Goal: Transaction & Acquisition: Purchase product/service

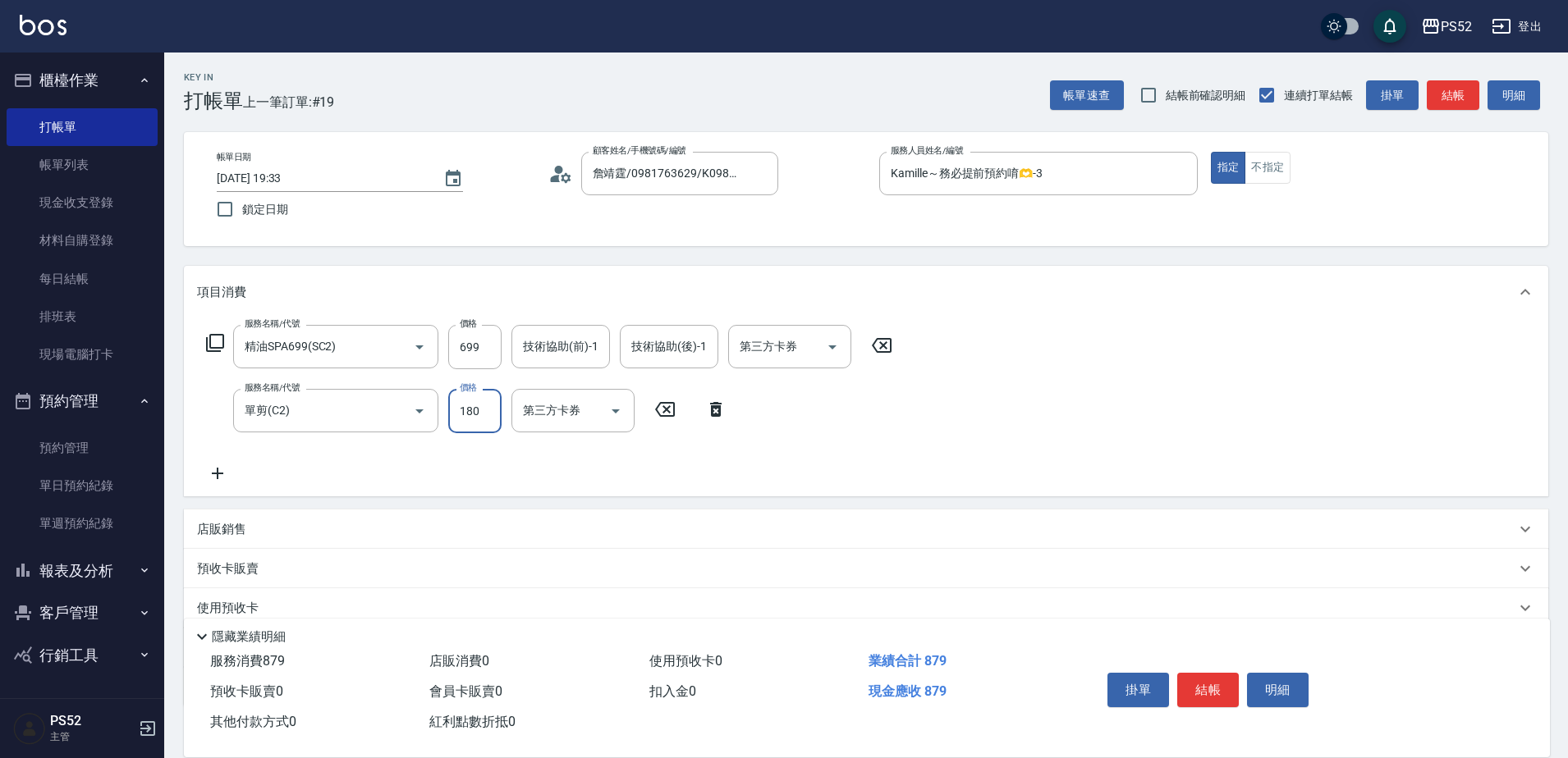
click at [498, 420] on input "180" at bounding box center [474, 411] width 53 height 44
type input "300"
click at [1213, 666] on div "掛單 結帳 明細" at bounding box center [1208, 692] width 215 height 52
click at [1210, 675] on button "結帳" at bounding box center [1208, 690] width 62 height 34
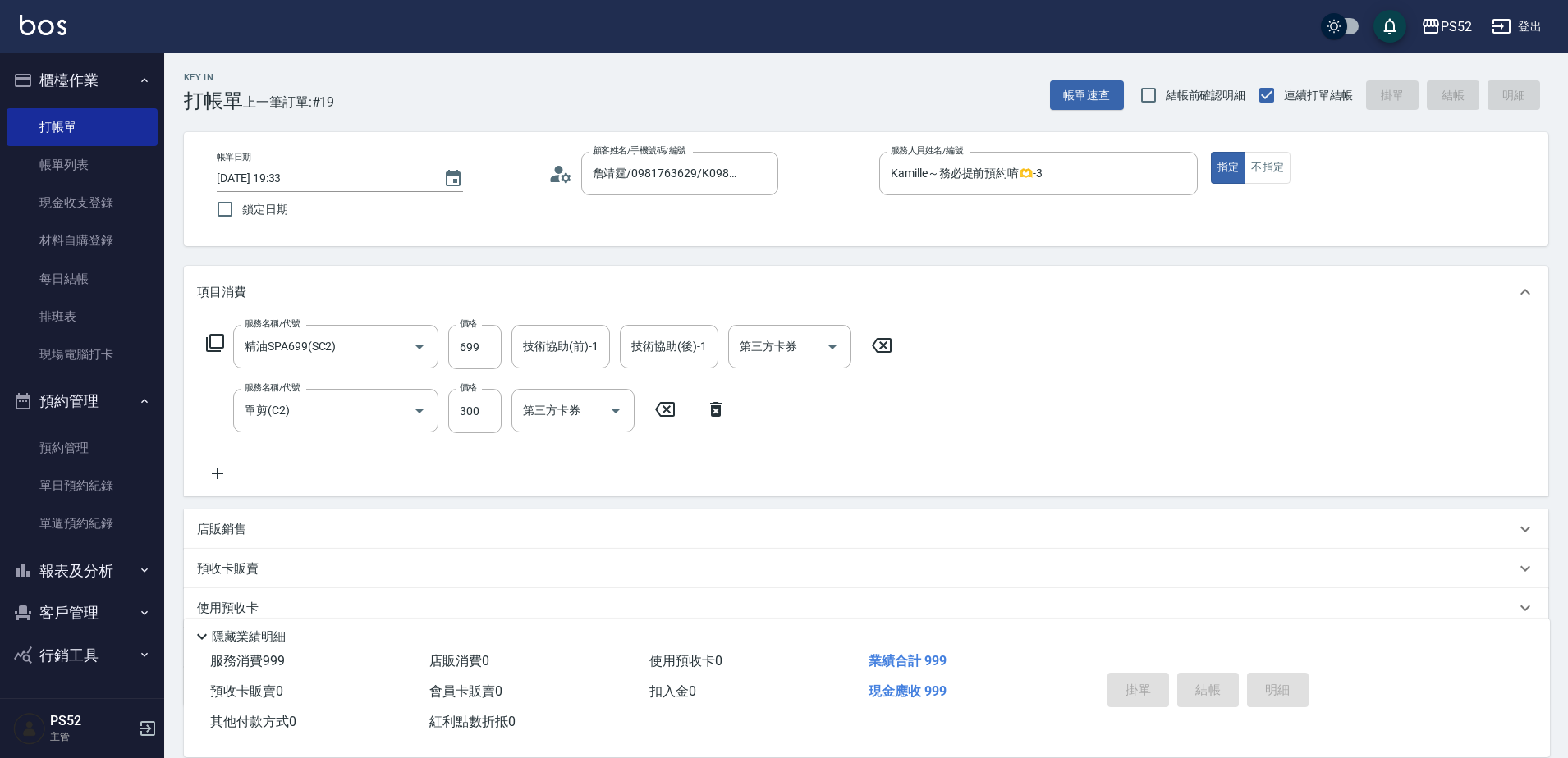
type input "[DATE] 20:48"
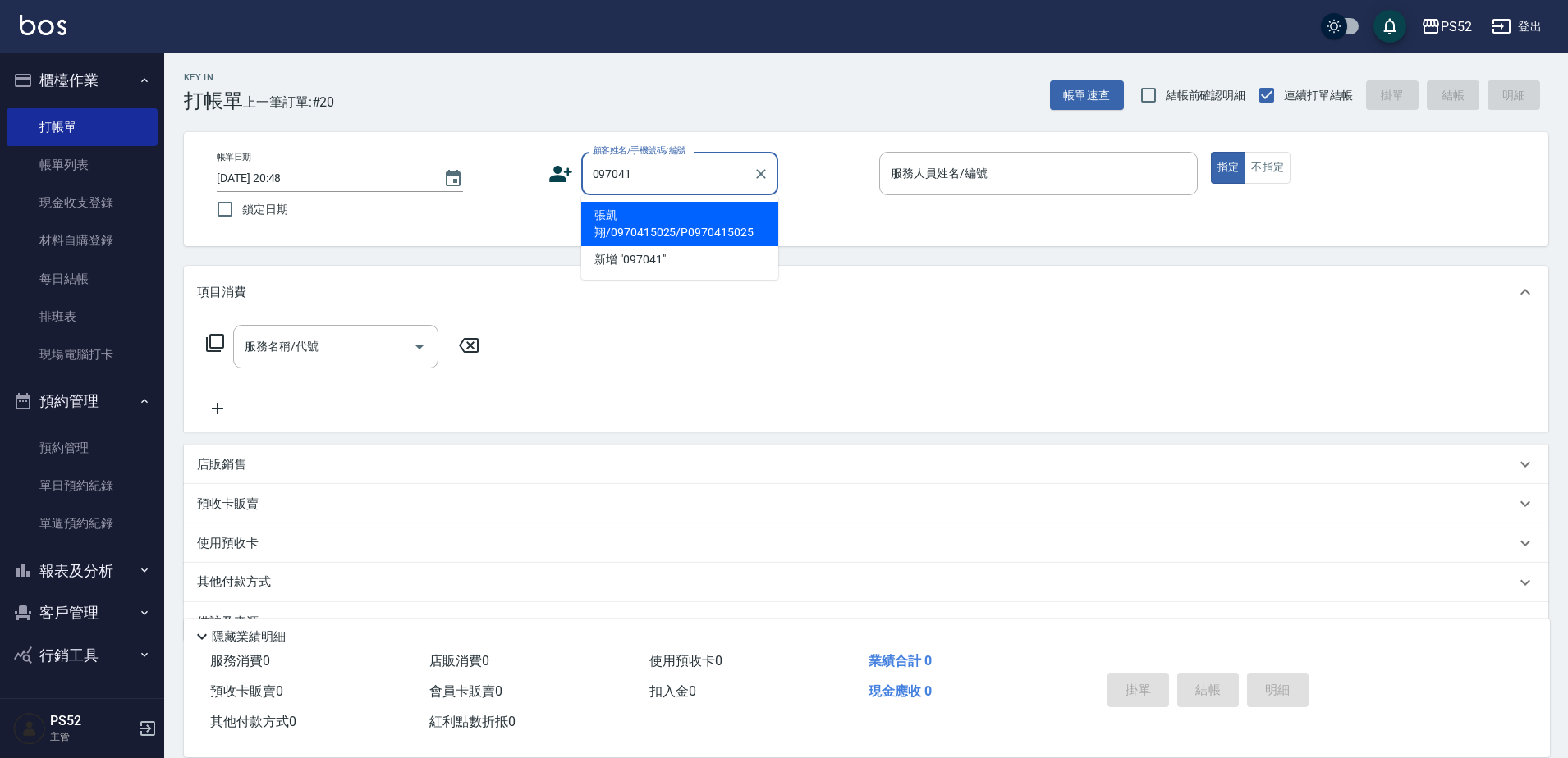
type input "張凱翔/0970415025/P0970415025"
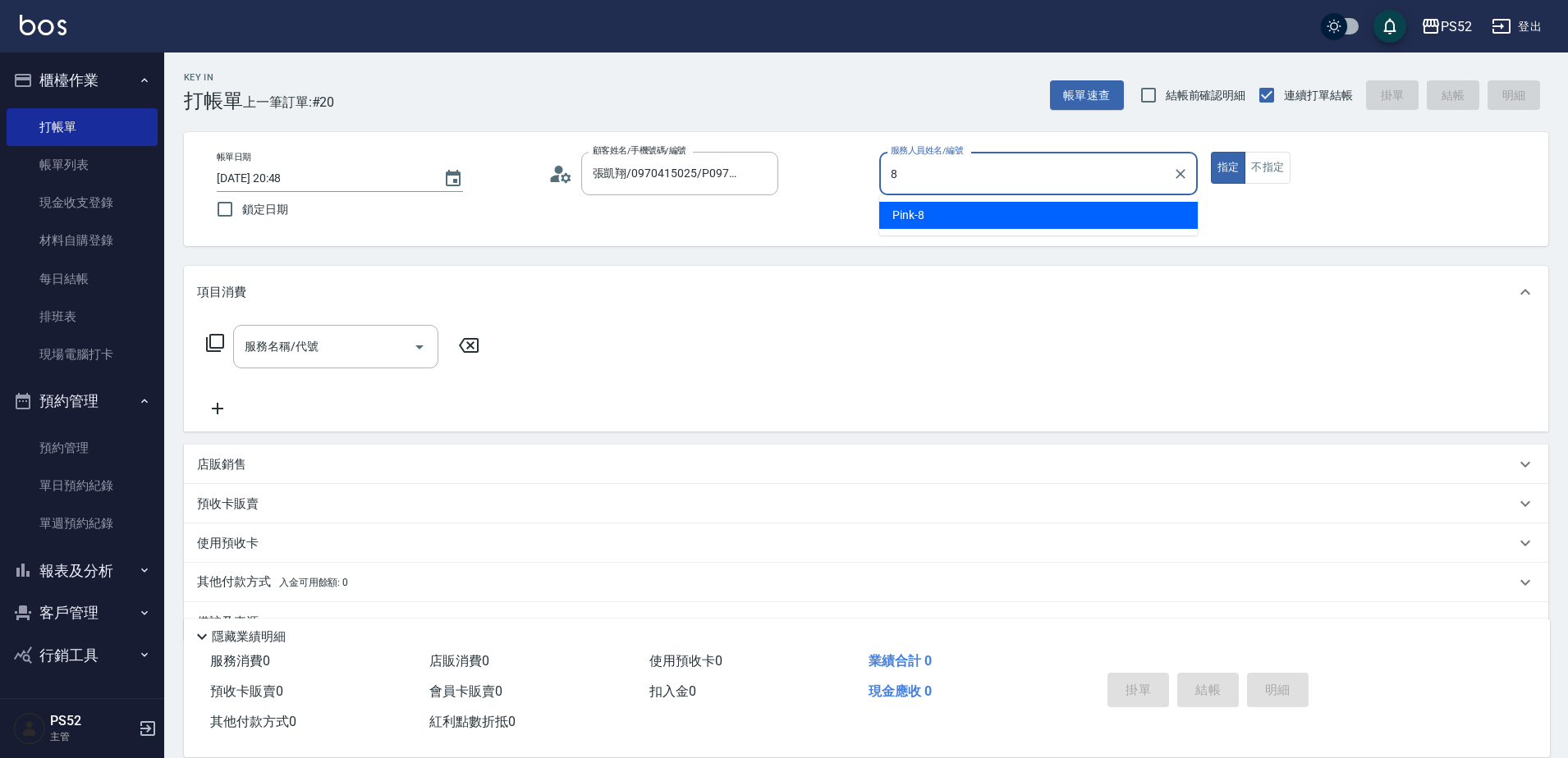
type input "Pink-8"
type button "true"
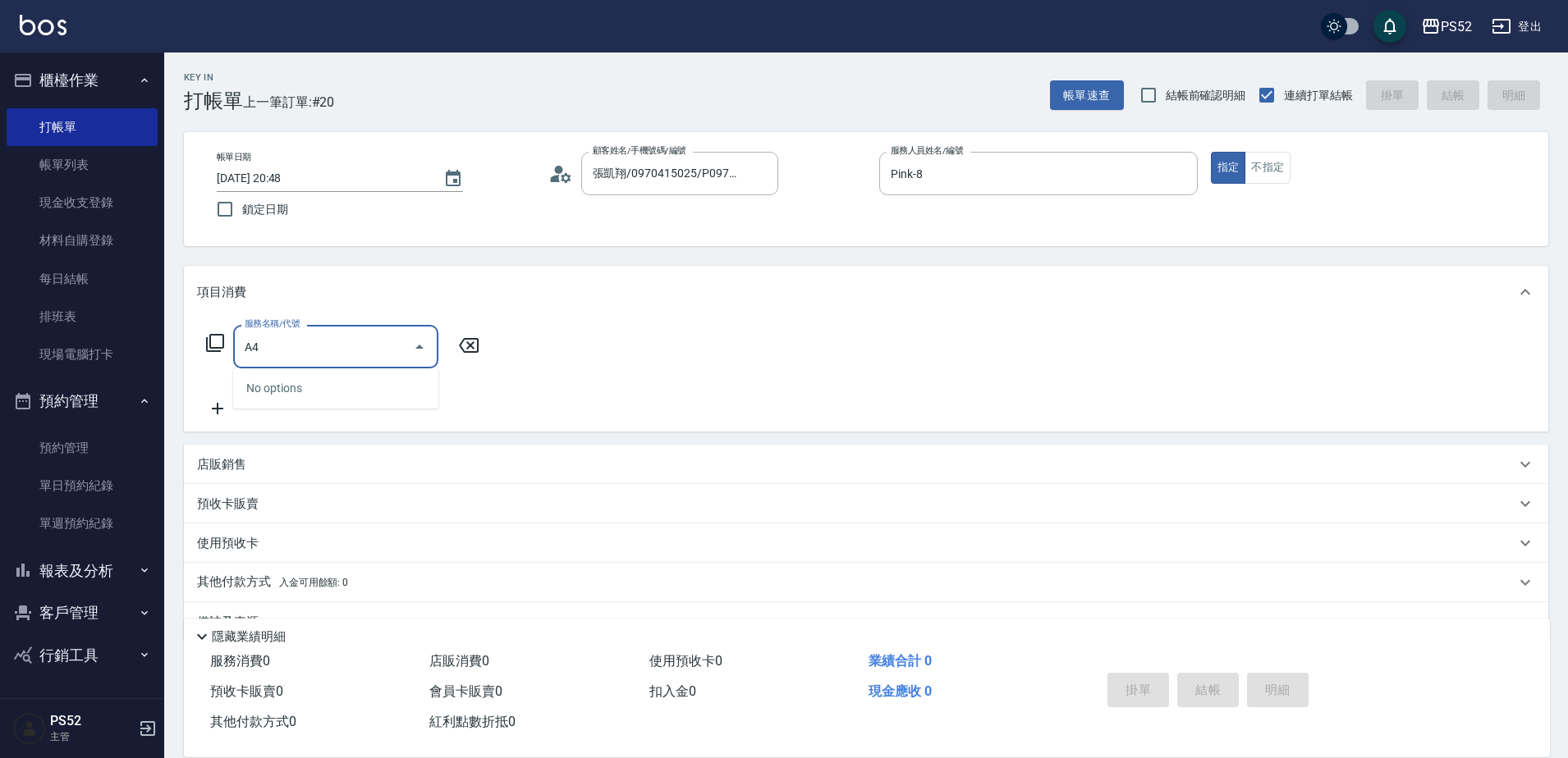
type input "A"
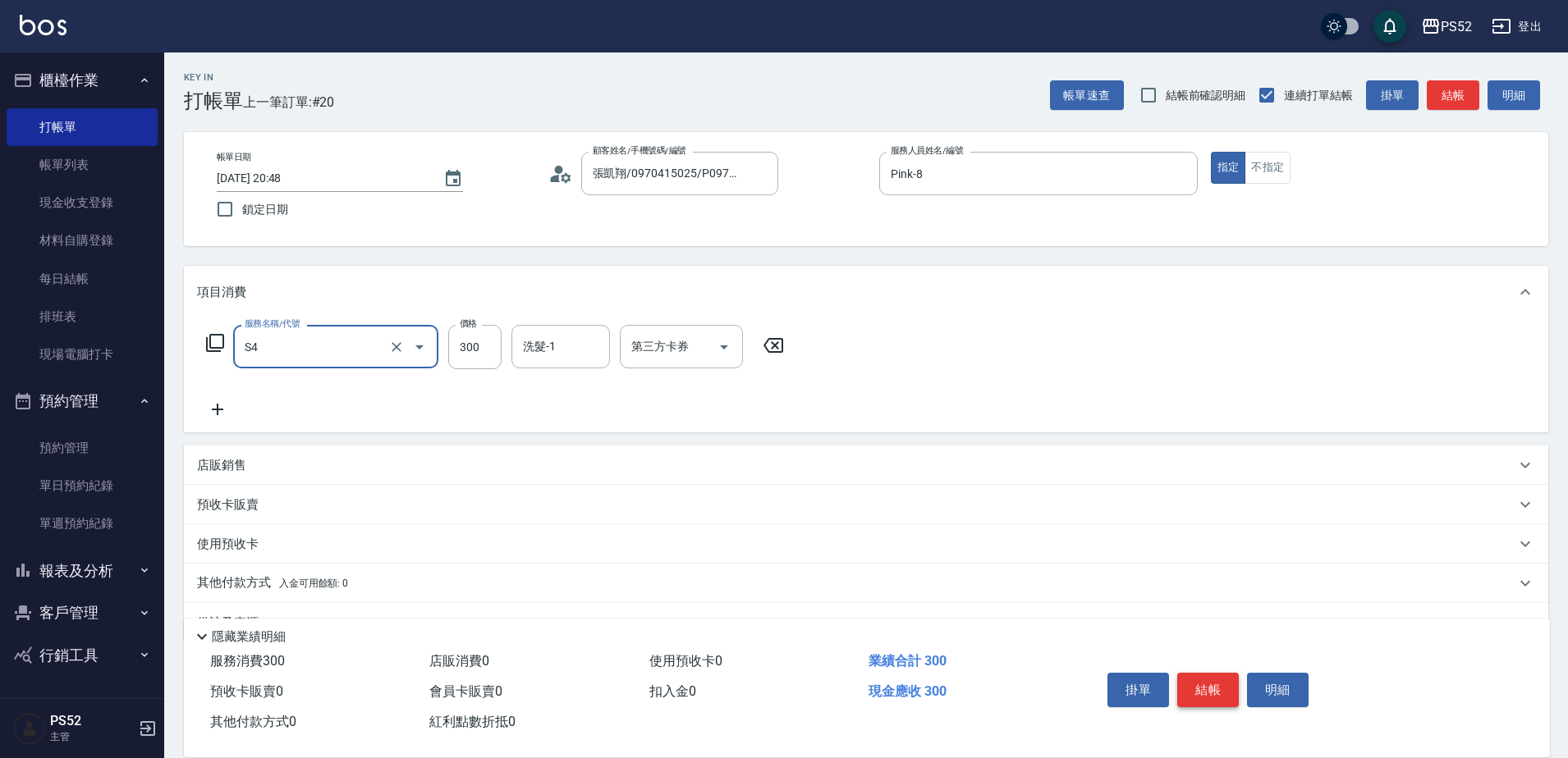
type input "洗髮300元(S4)"
click at [1210, 675] on button "結帳" at bounding box center [1208, 690] width 62 height 34
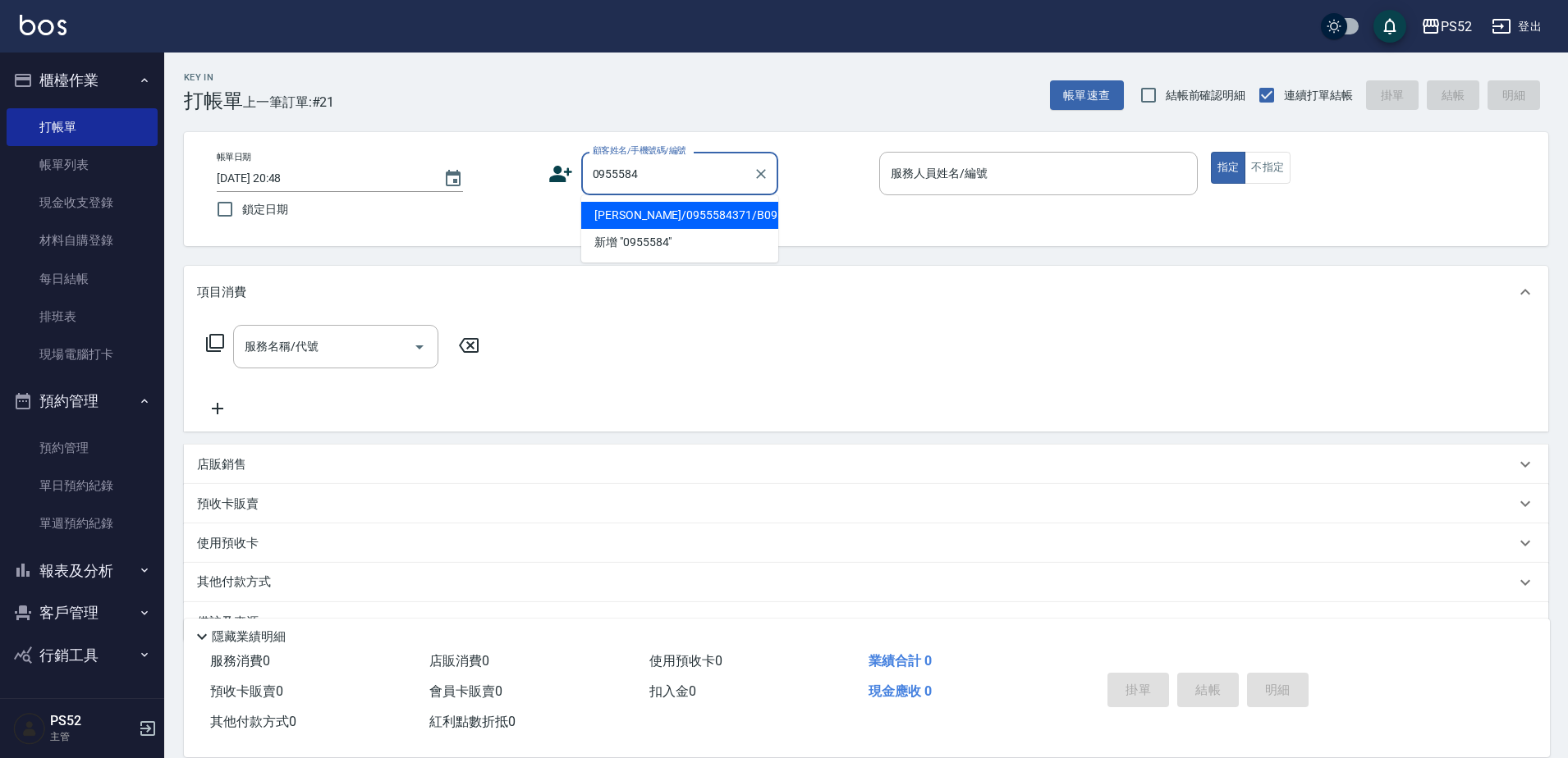
type input "[PERSON_NAME]/0955584371/B0955584371"
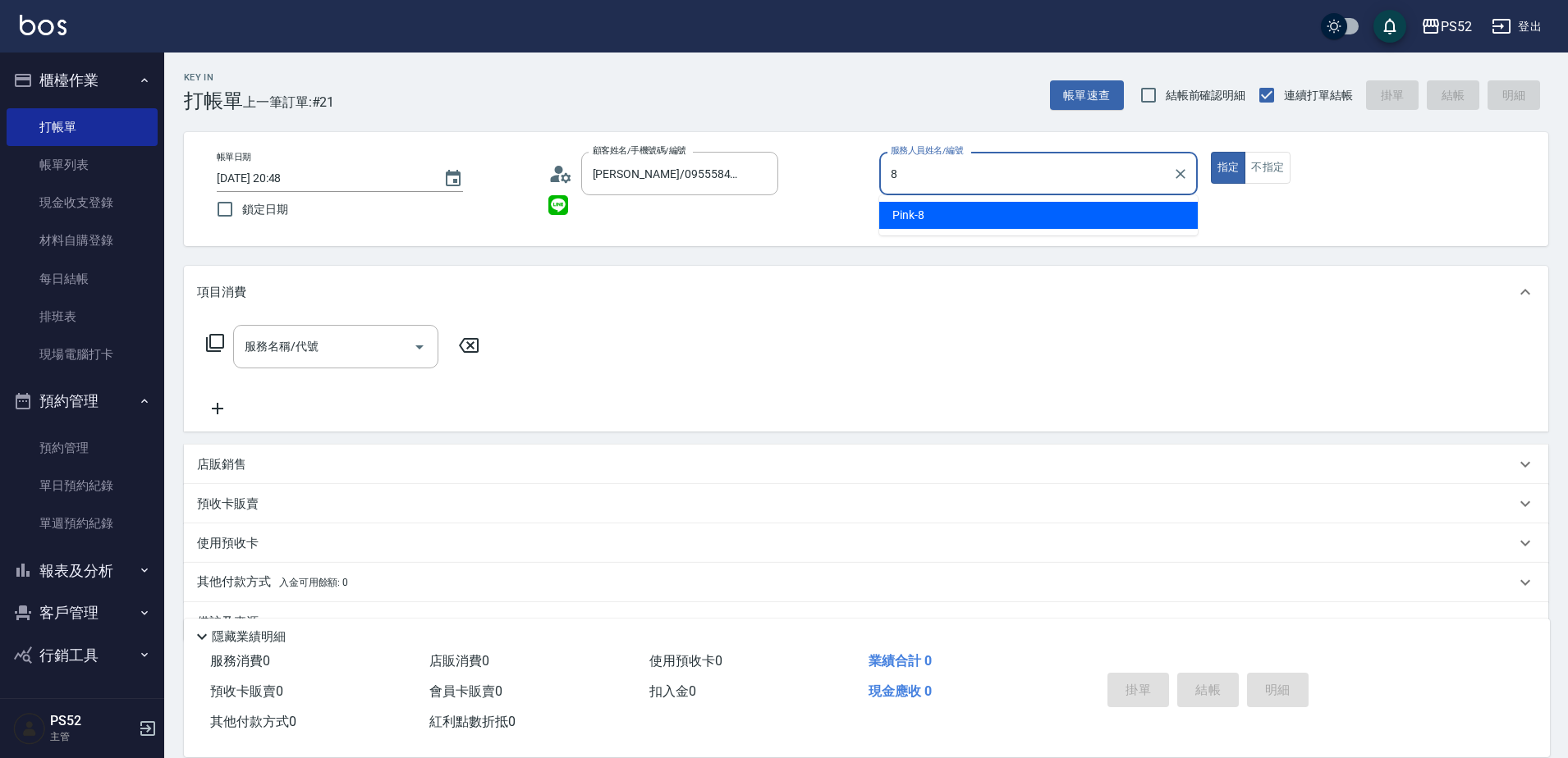
type input "Pink-8"
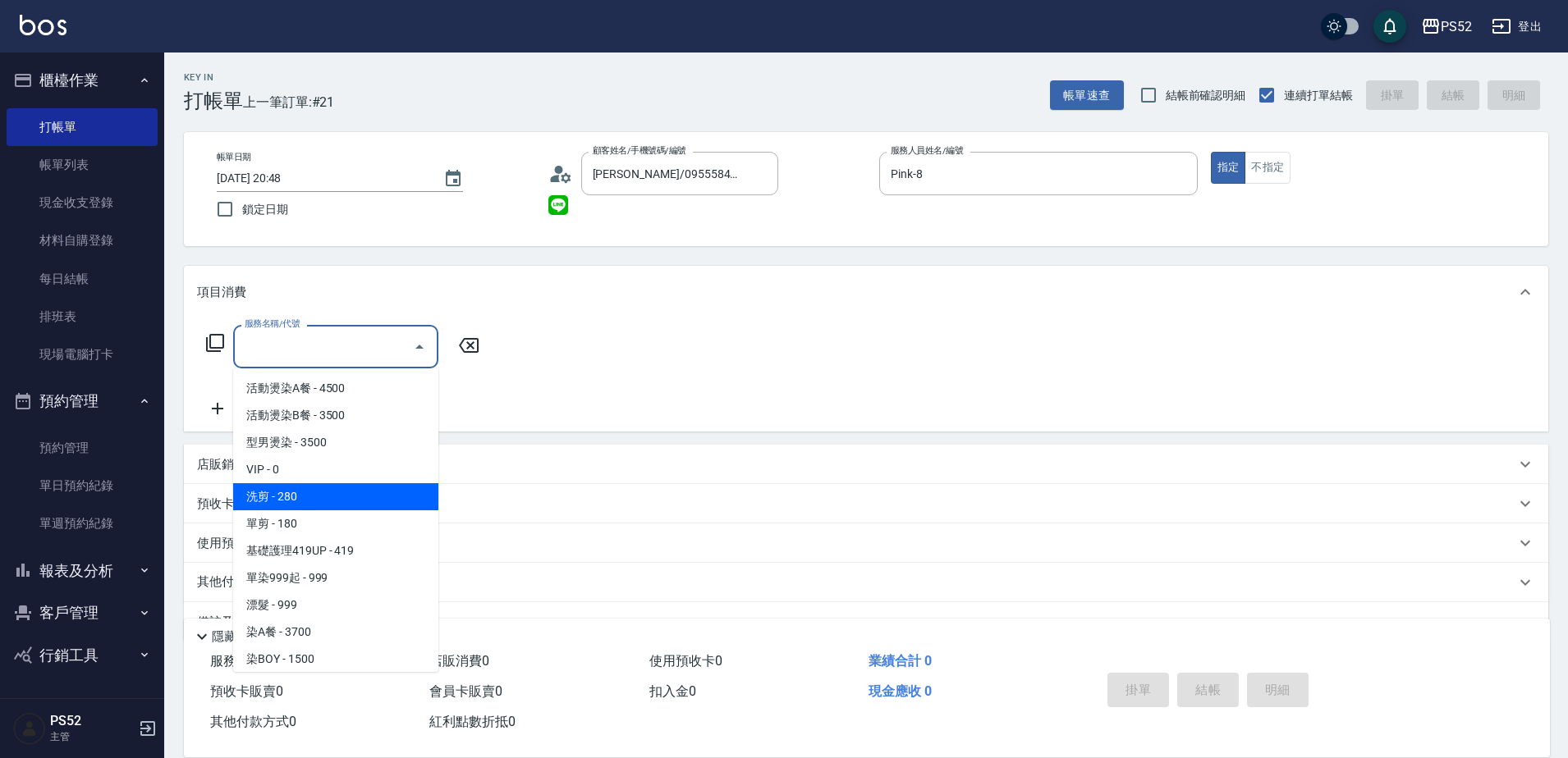
type input "洗剪(C1)"
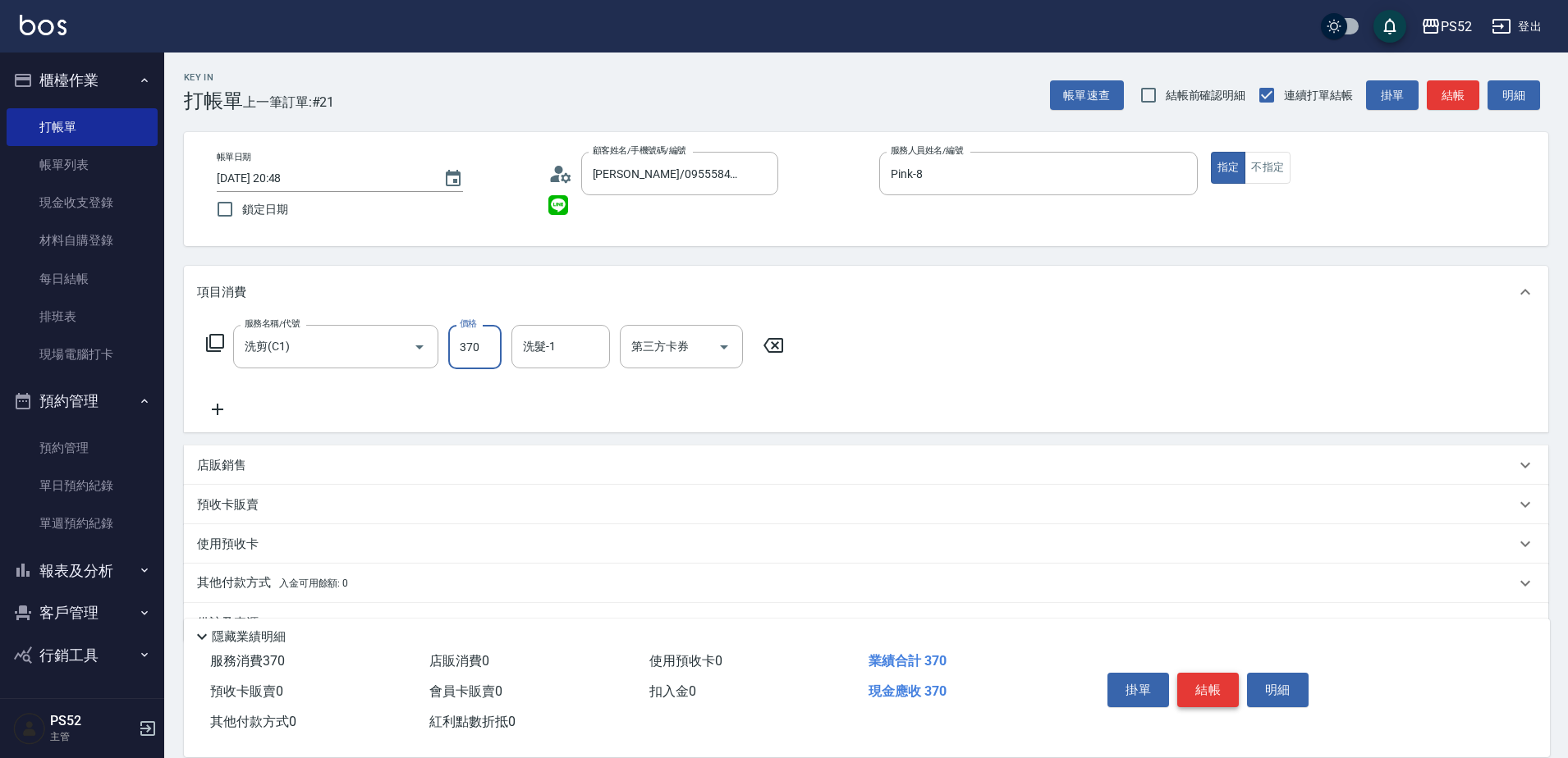
type input "370"
click at [1210, 675] on button "結帳" at bounding box center [1208, 690] width 62 height 34
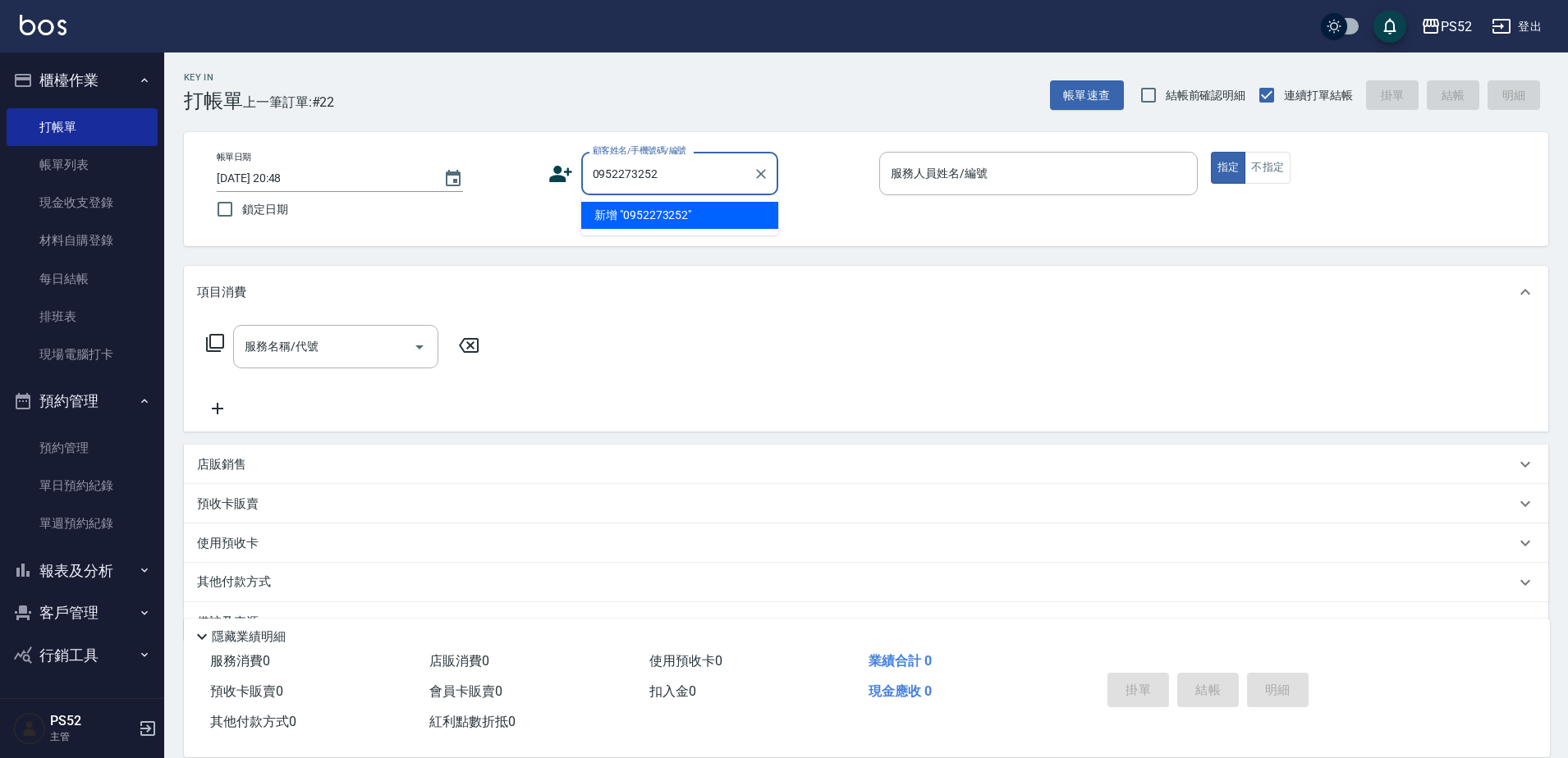
type input "0952273252"
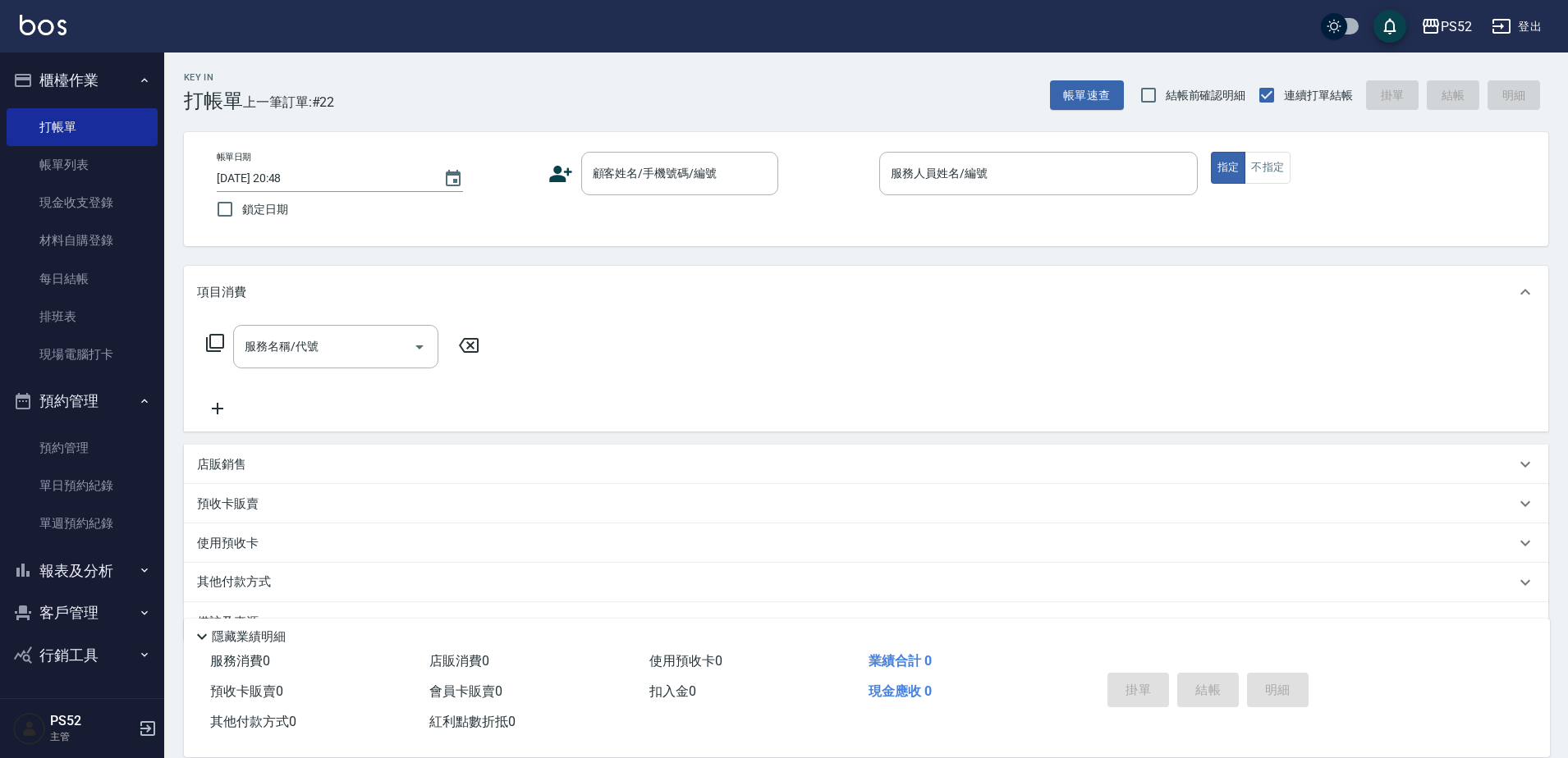
click at [550, 181] on icon at bounding box center [560, 173] width 23 height 17
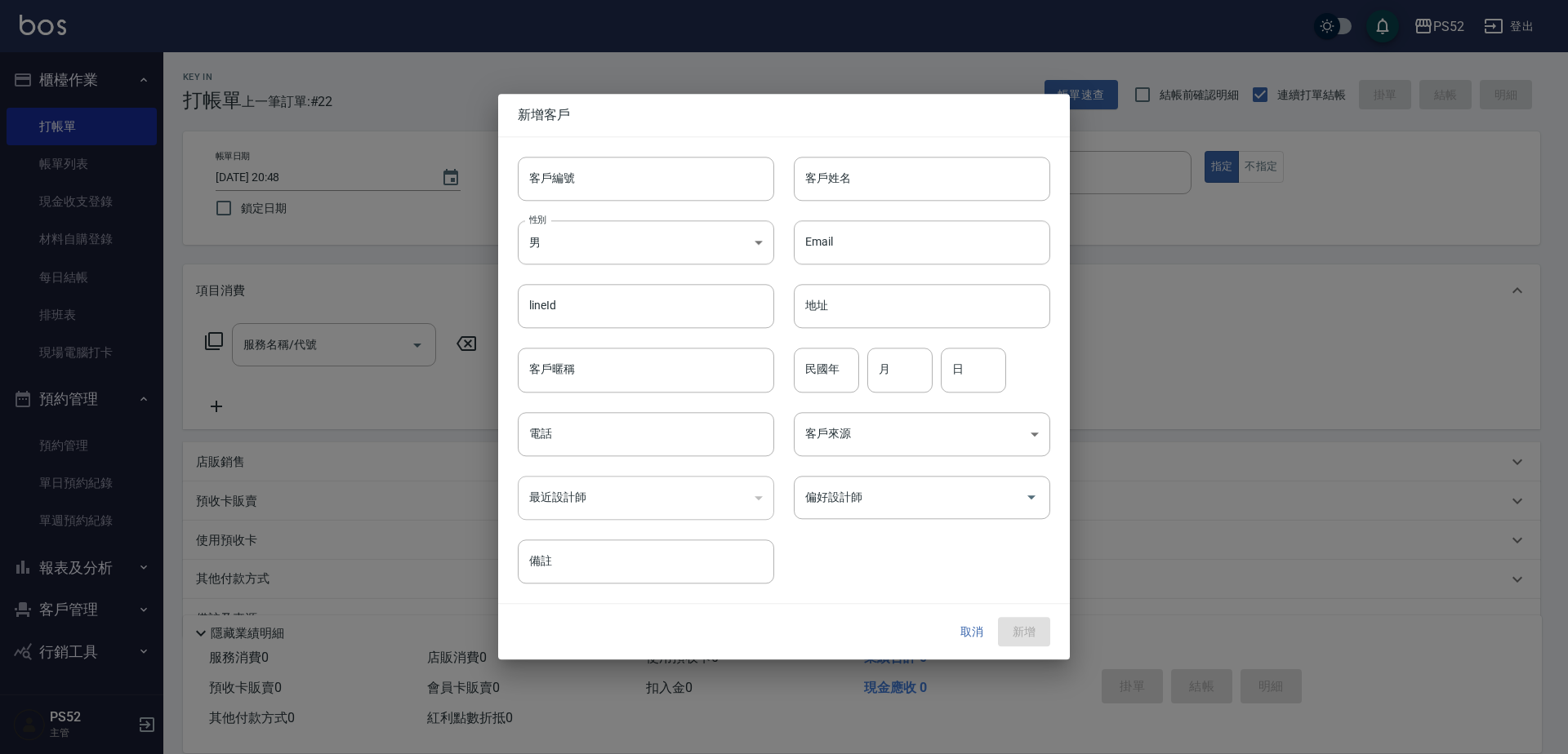
click at [588, 192] on input "客戶編號" at bounding box center [646, 178] width 257 height 44
paste input "0952273252"
type input "B0952273252"
click at [622, 440] on input "電話" at bounding box center [646, 434] width 257 height 44
paste input "0952273252"
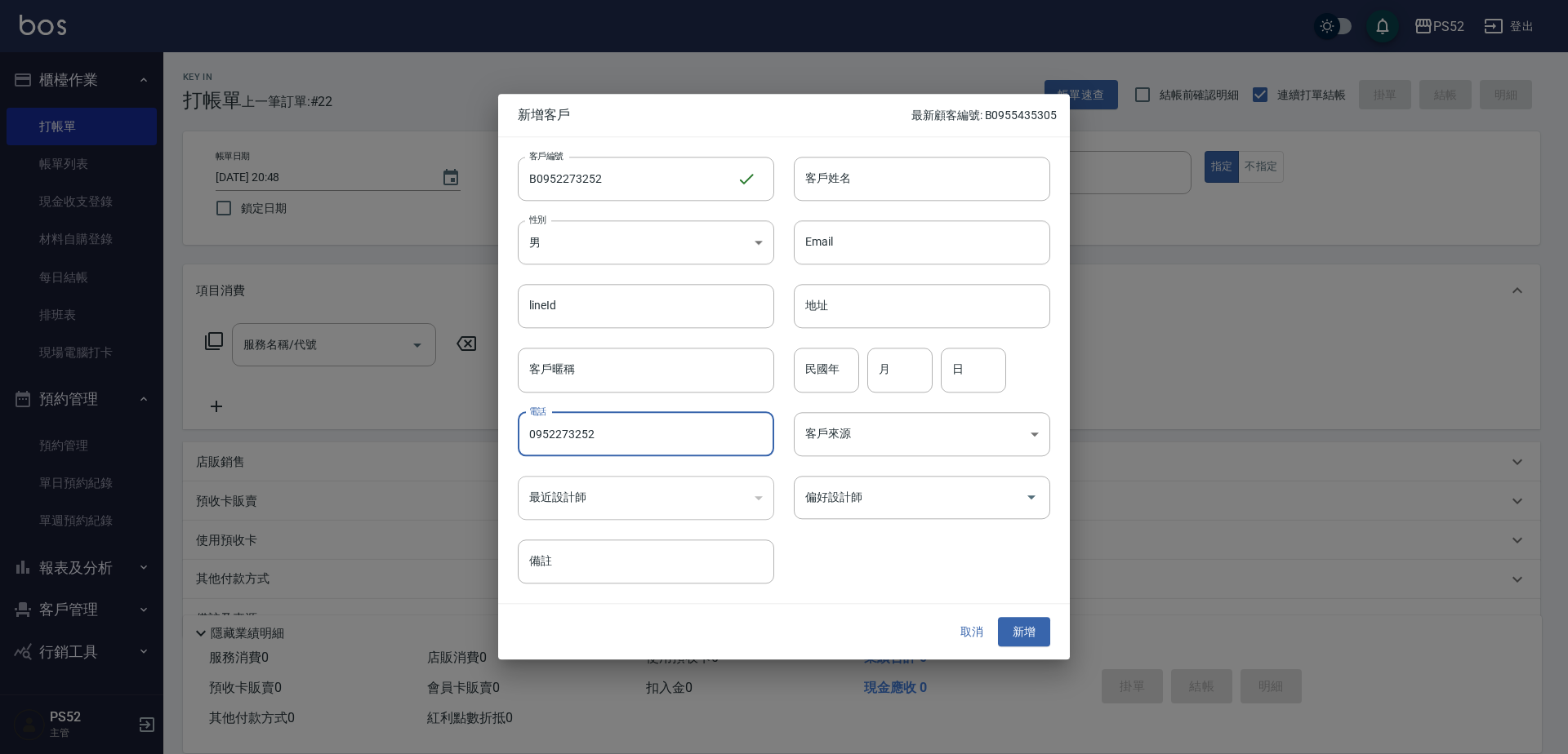
type input "0952273252"
click at [833, 360] on input "民國年" at bounding box center [827, 370] width 66 height 44
type input "59"
type input "1"
type input "11"
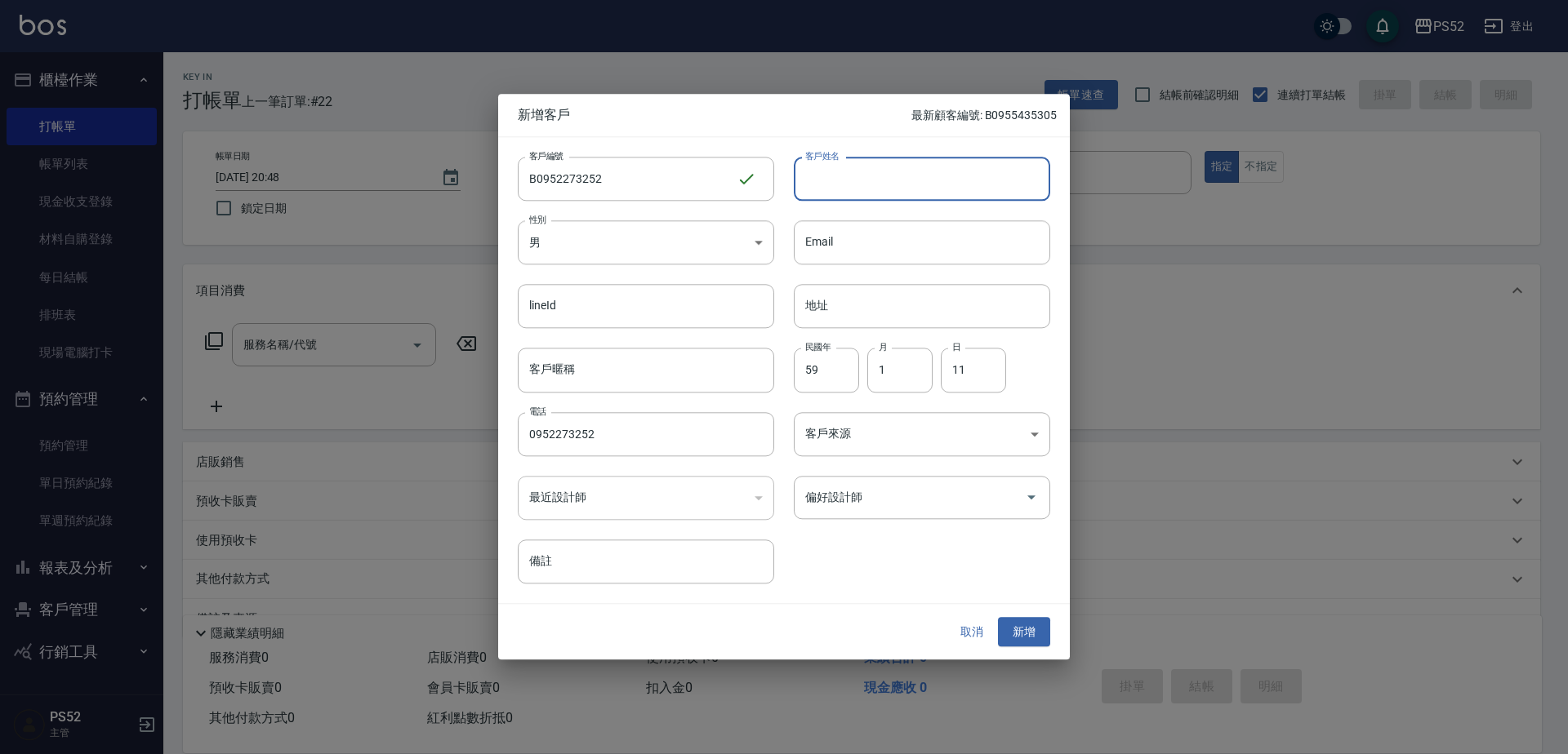
click at [848, 183] on input "客戶姓名" at bounding box center [923, 178] width 257 height 44
type input "陳明雄"
click at [1015, 617] on button "新增" at bounding box center [1023, 632] width 52 height 30
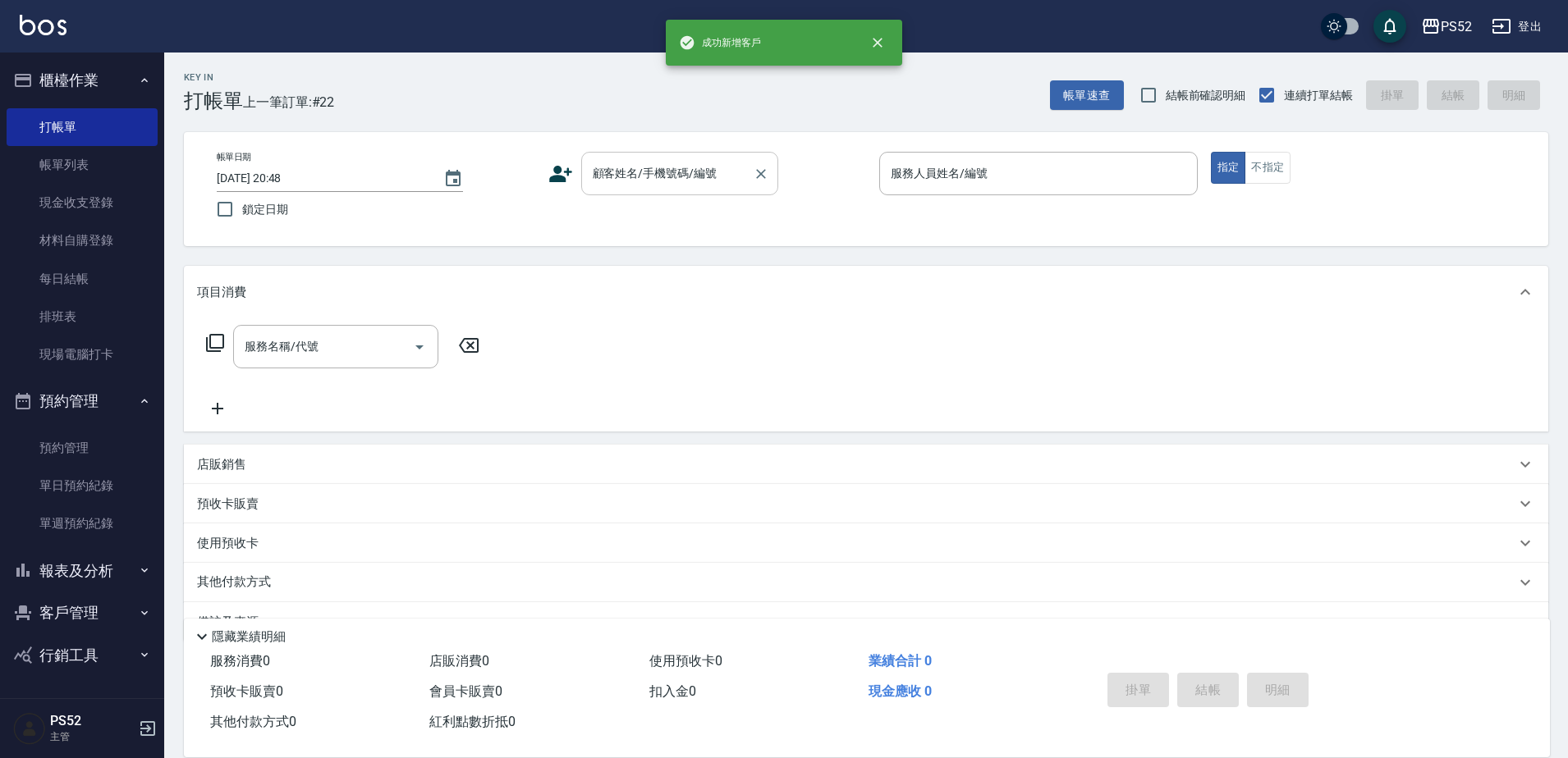
click at [729, 156] on div "顧客姓名/手機號碼/編號" at bounding box center [679, 173] width 197 height 43
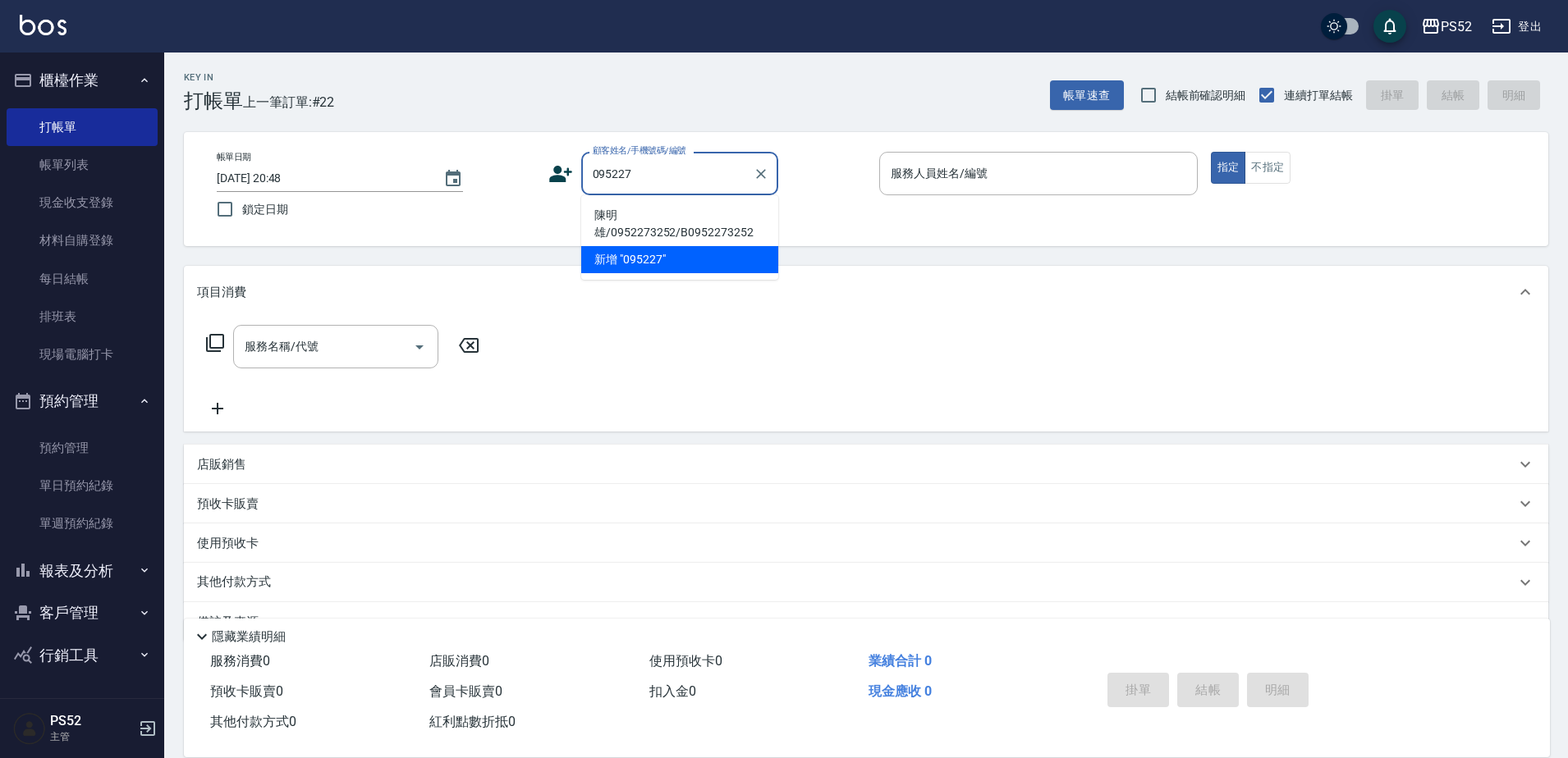
click at [652, 223] on li "陳明雄/0952273252/B0952273252" at bounding box center [679, 223] width 197 height 44
type input "陳明雄/0952273252/B0952273252"
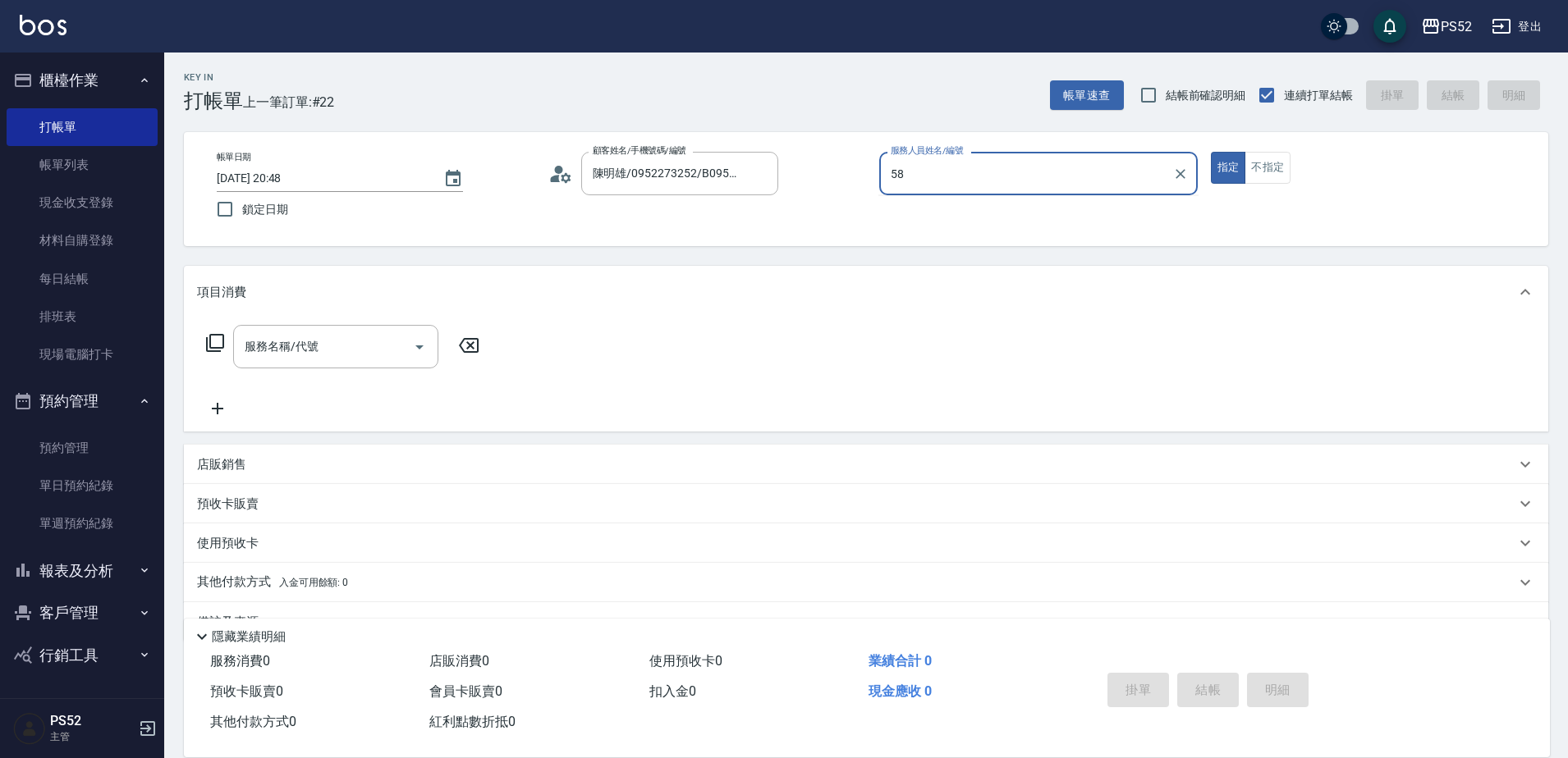
type input "5"
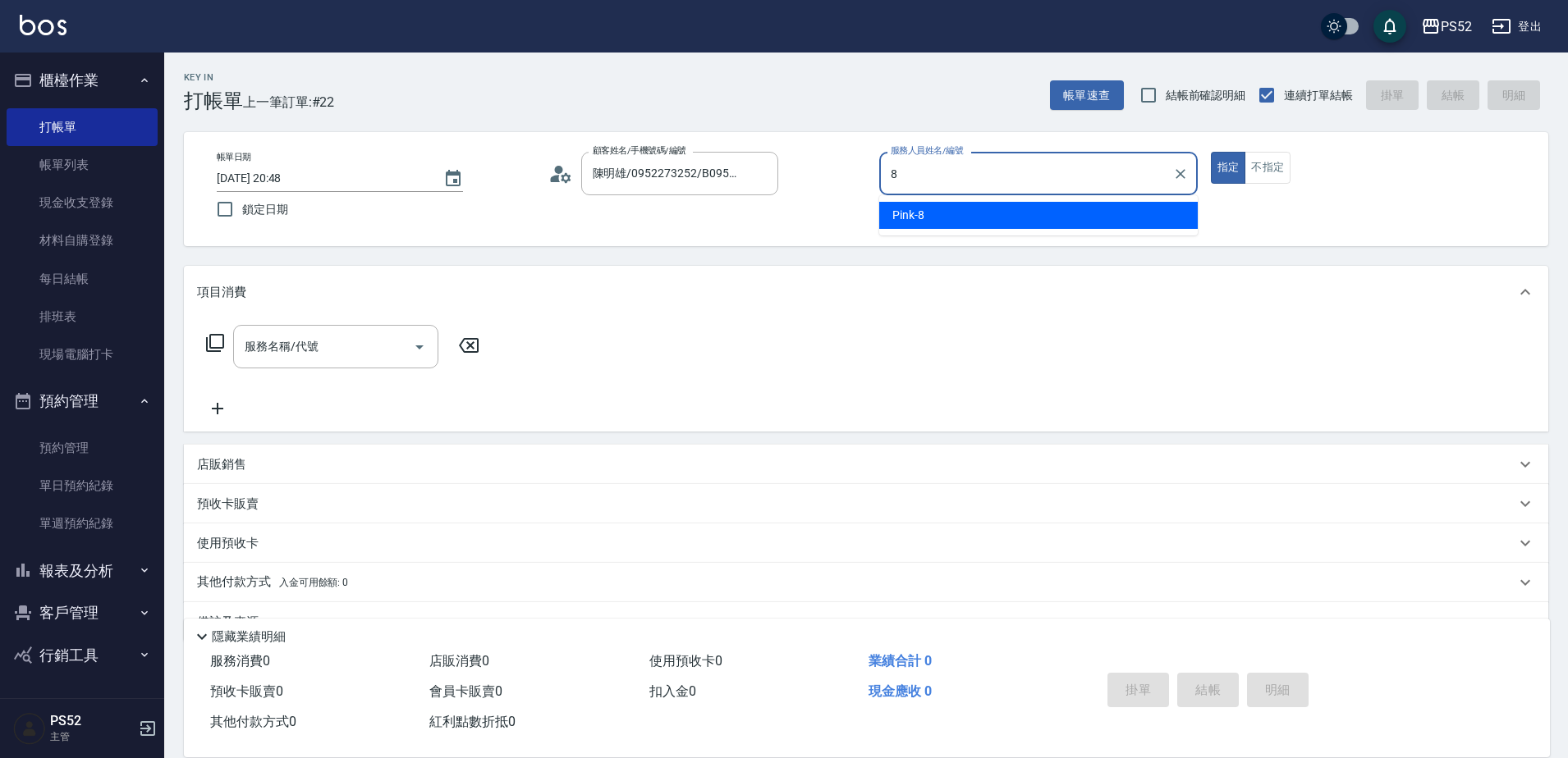
type input "Pink-8"
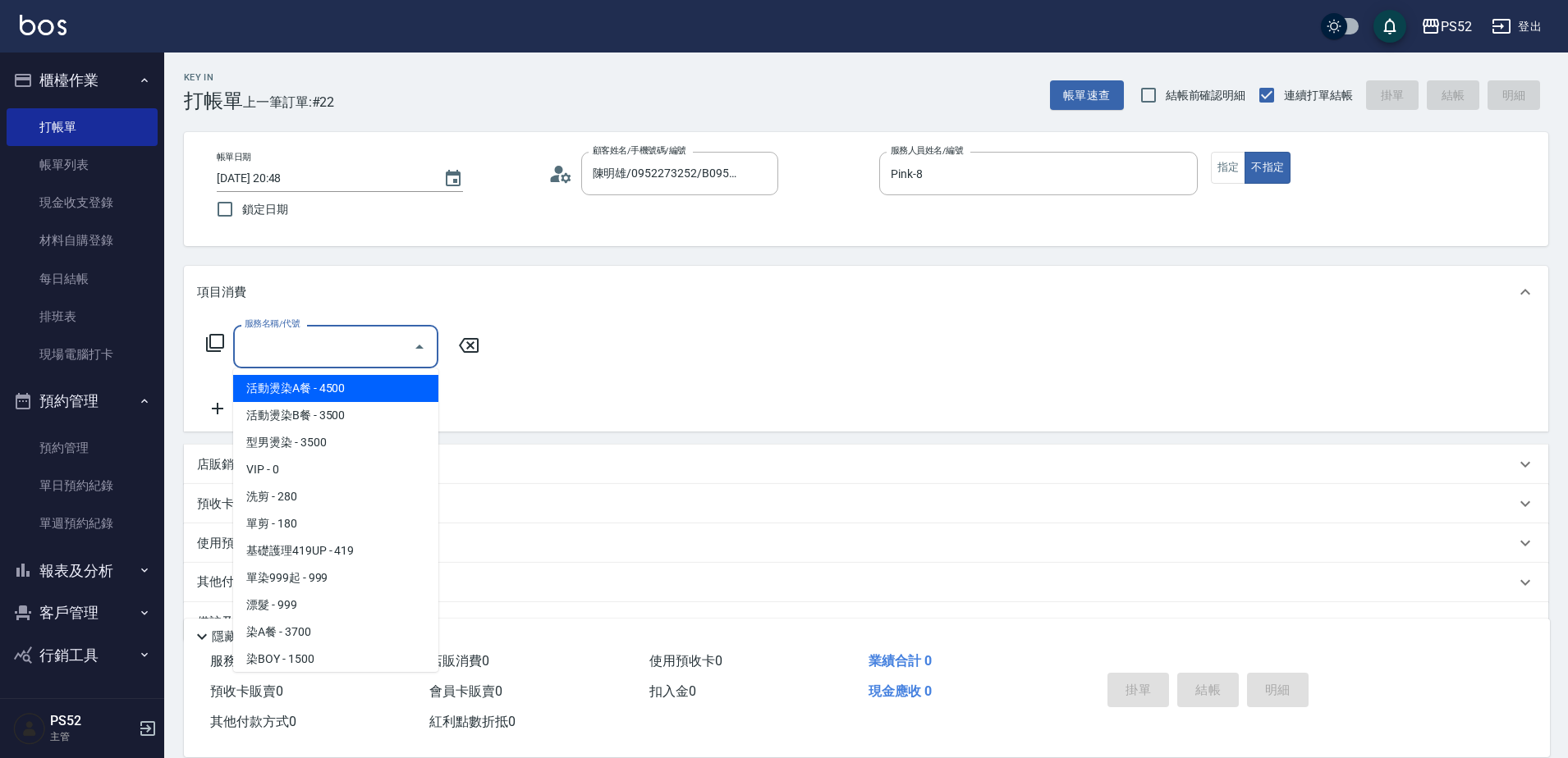
click at [320, 348] on input "服務名稱/代號" at bounding box center [323, 347] width 165 height 29
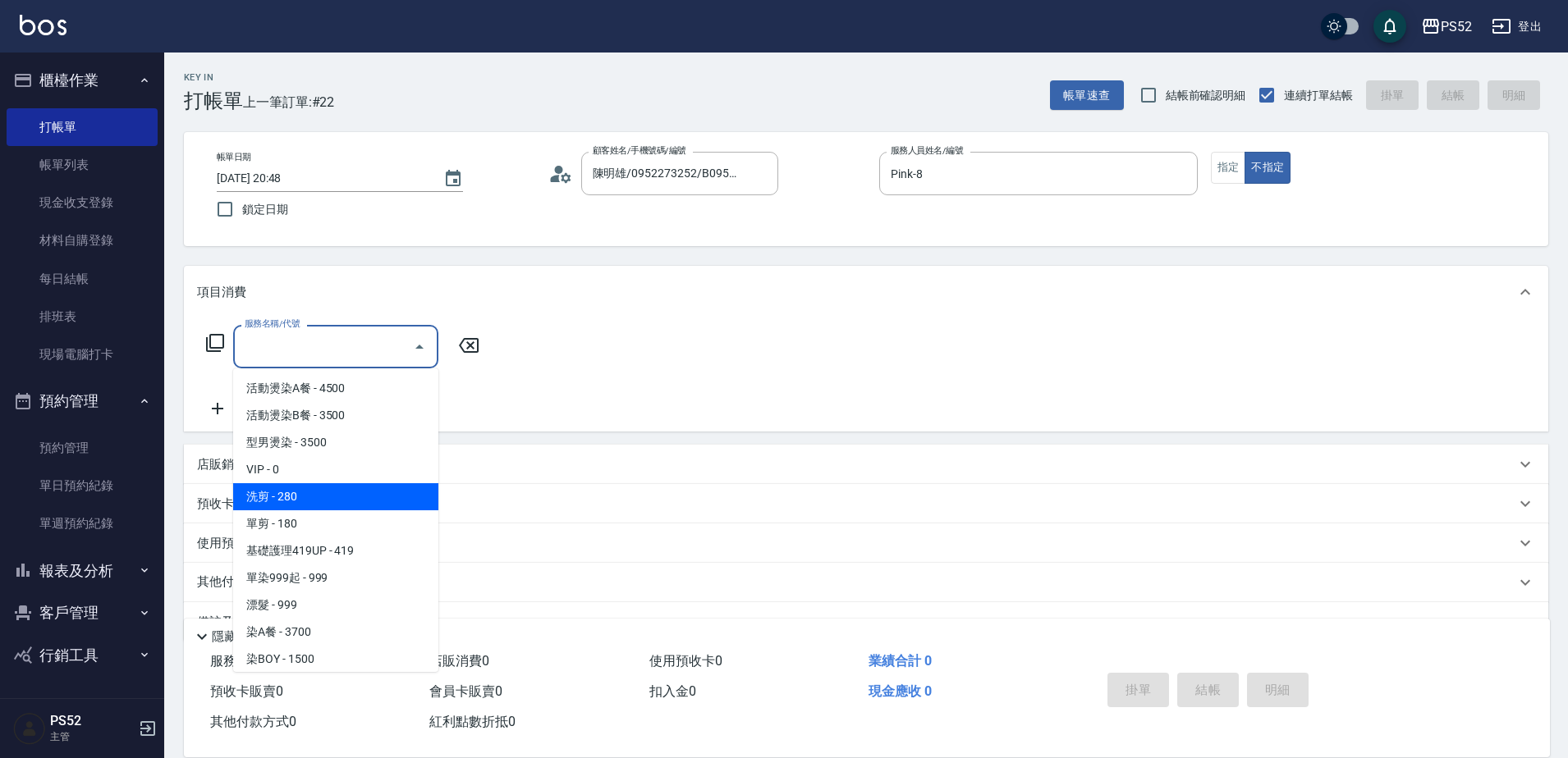
click at [338, 496] on span "洗剪 - 280" at bounding box center [336, 497] width 205 height 28
type input "洗剪(C1)"
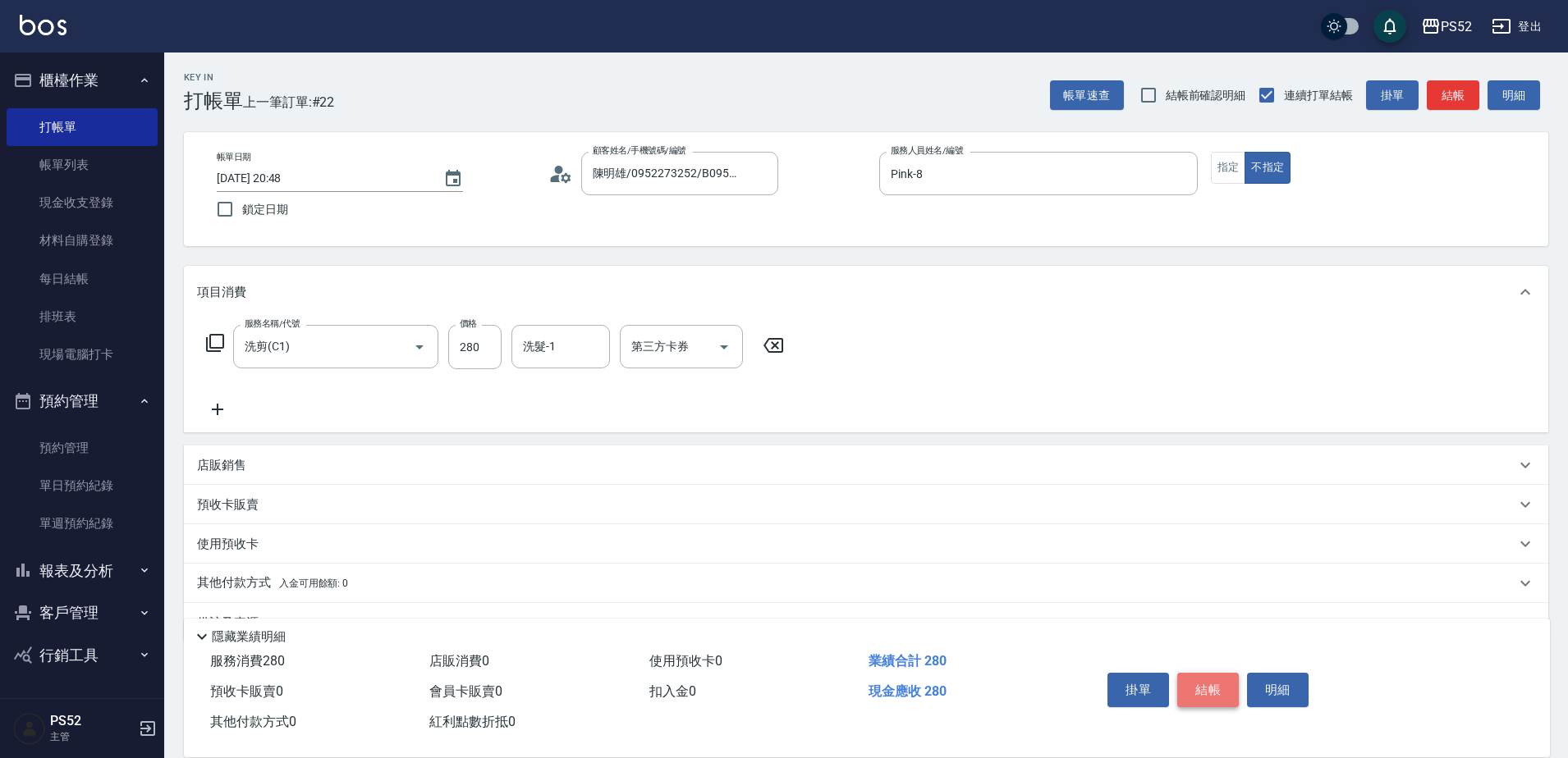
click at [1190, 674] on button "結帳" at bounding box center [1208, 690] width 62 height 34
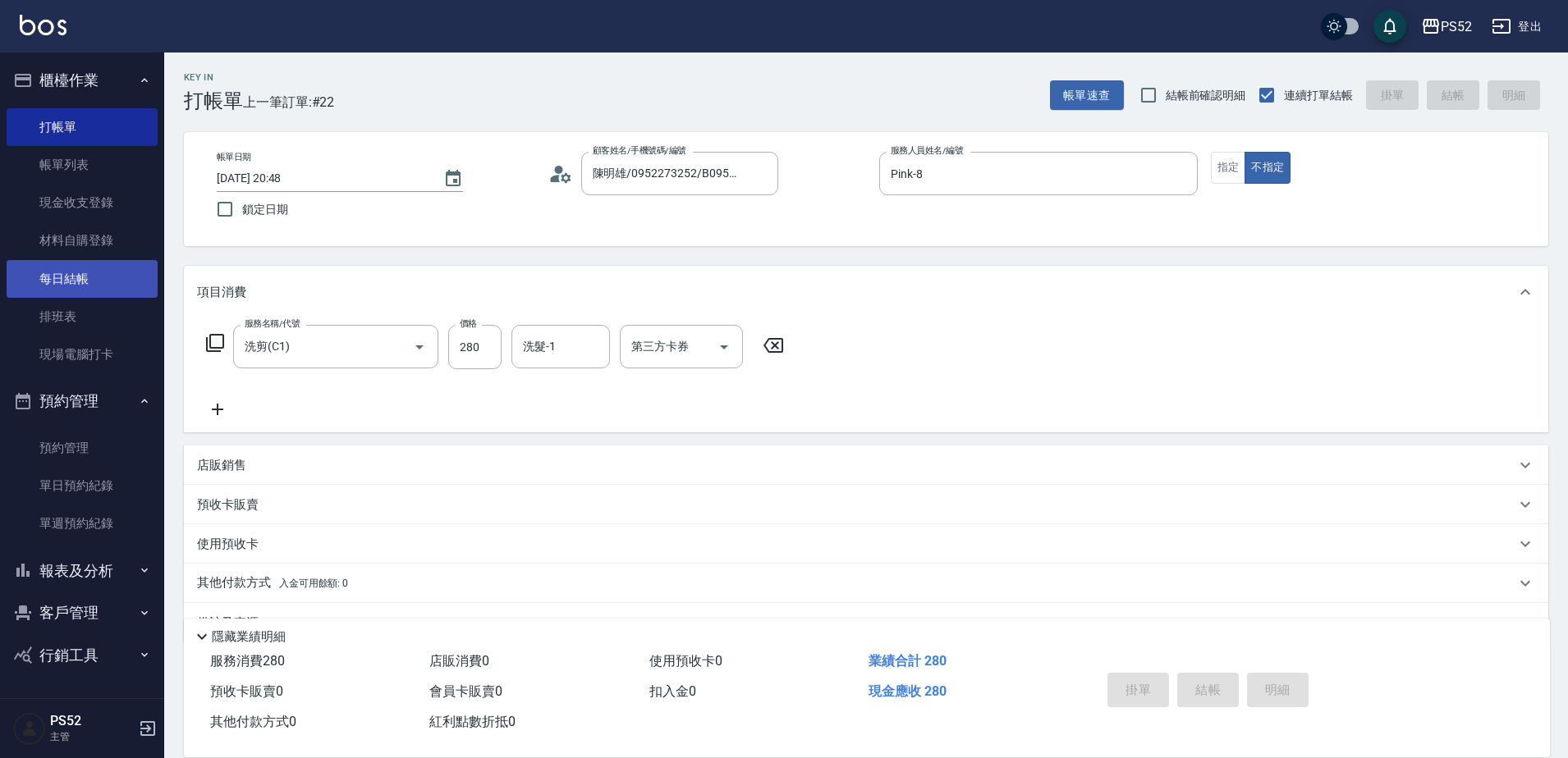
type input "[DATE] 20:49"
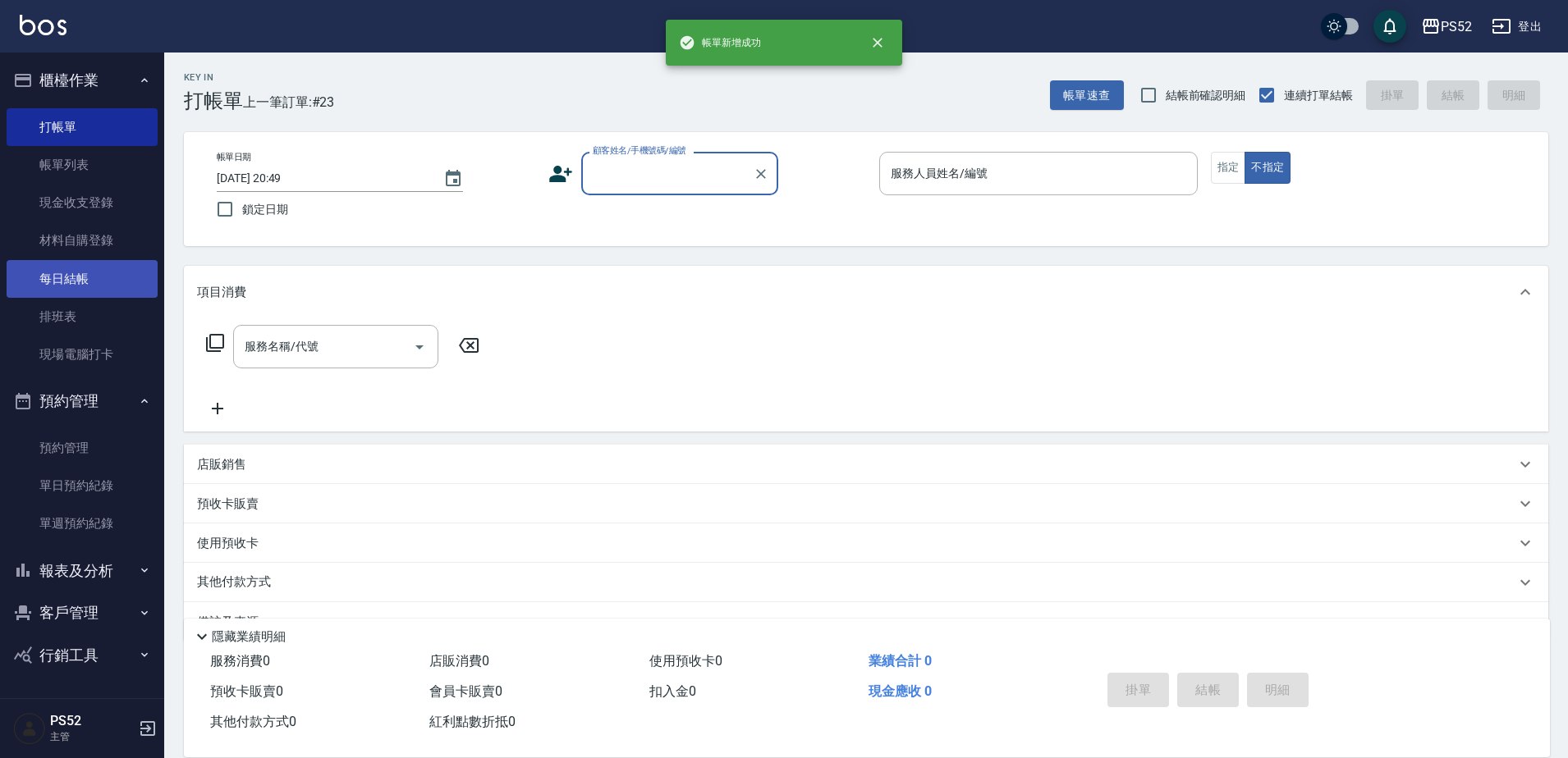
click at [87, 275] on link "每日結帳" at bounding box center [82, 279] width 151 height 37
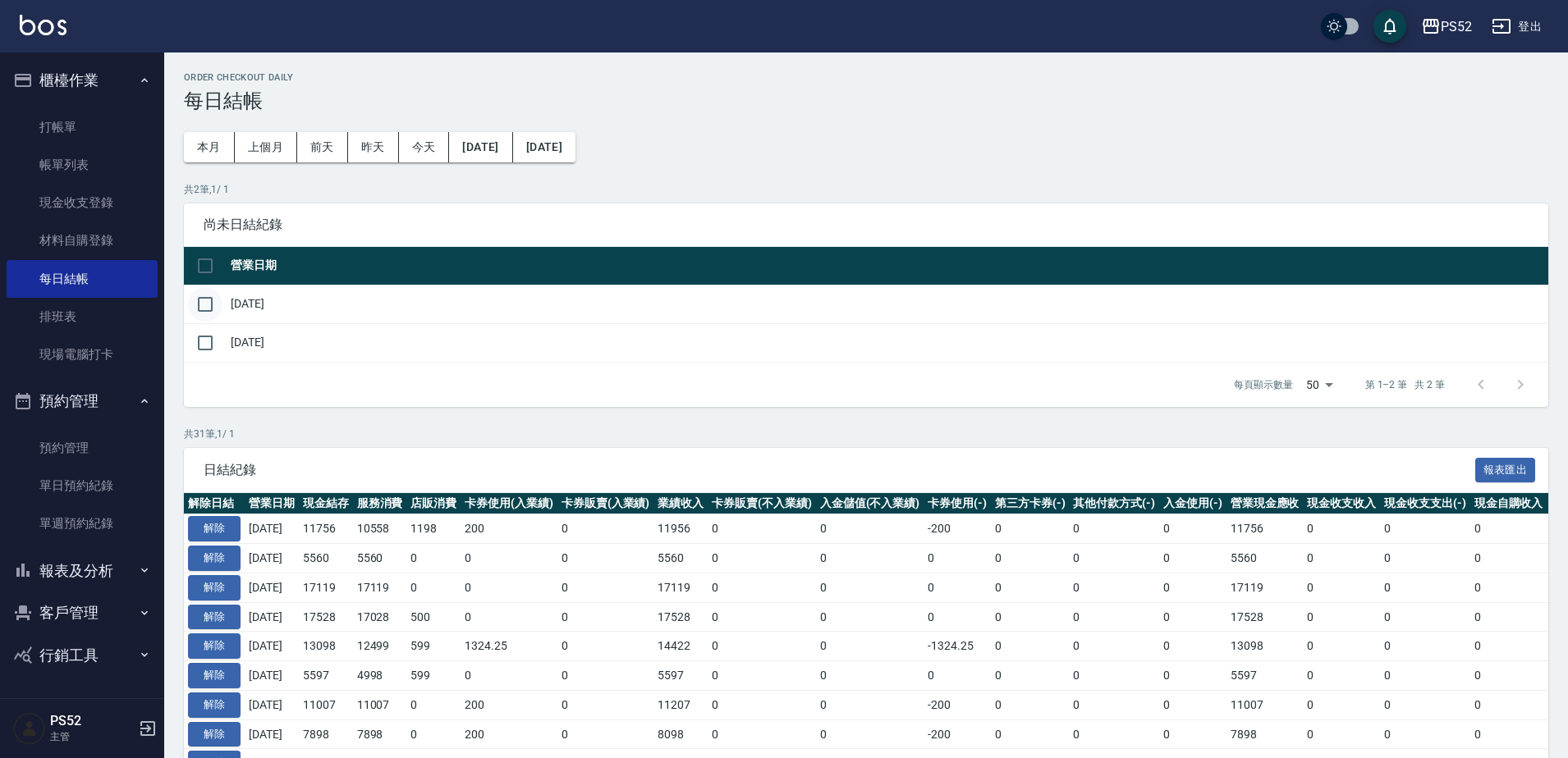
click at [210, 309] on input "checkbox" at bounding box center [205, 304] width 34 height 34
checkbox input "true"
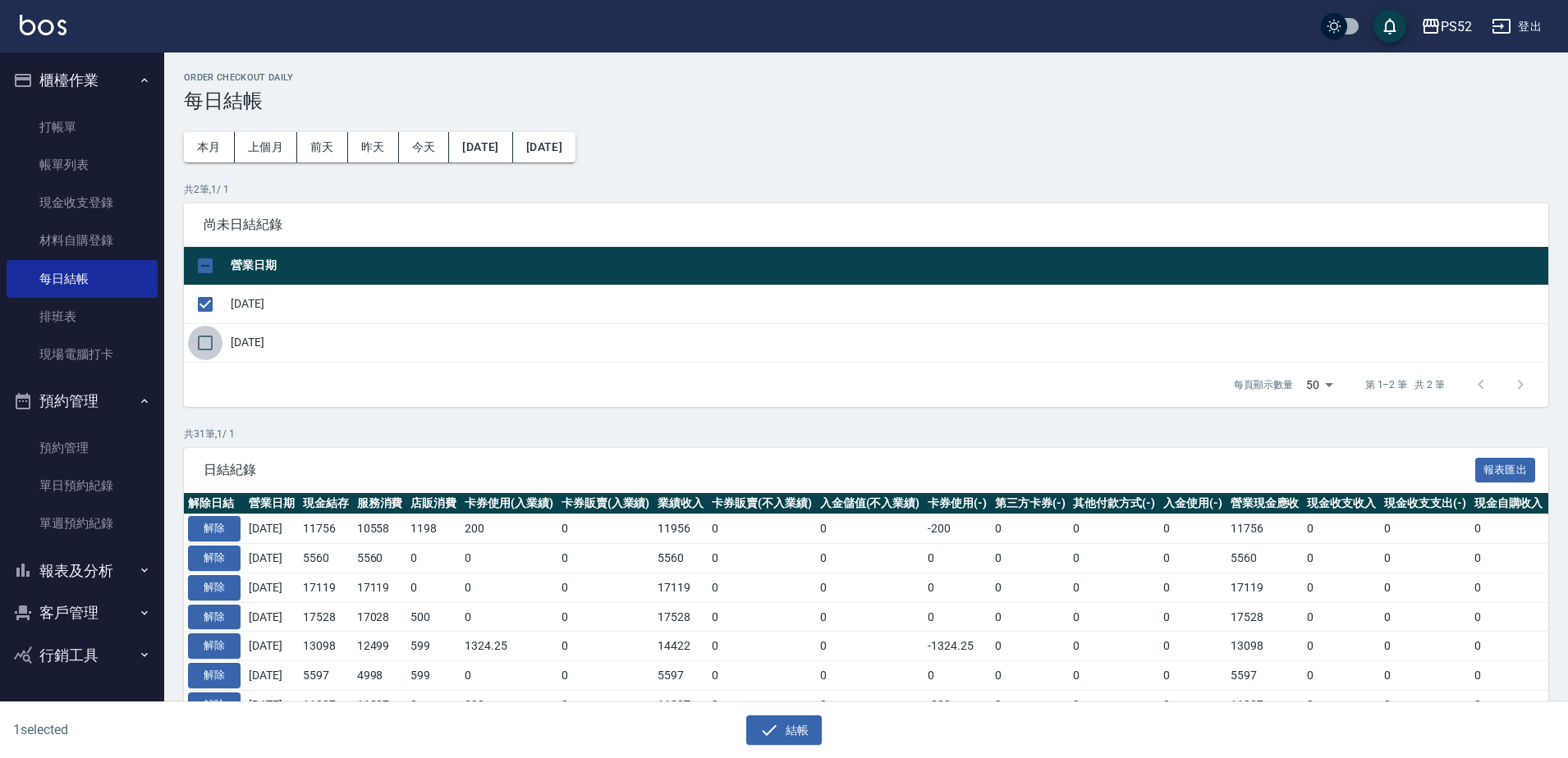
click at [210, 339] on input "checkbox" at bounding box center [205, 343] width 34 height 34
checkbox input "true"
click at [787, 734] on button "結帳" at bounding box center [784, 730] width 77 height 31
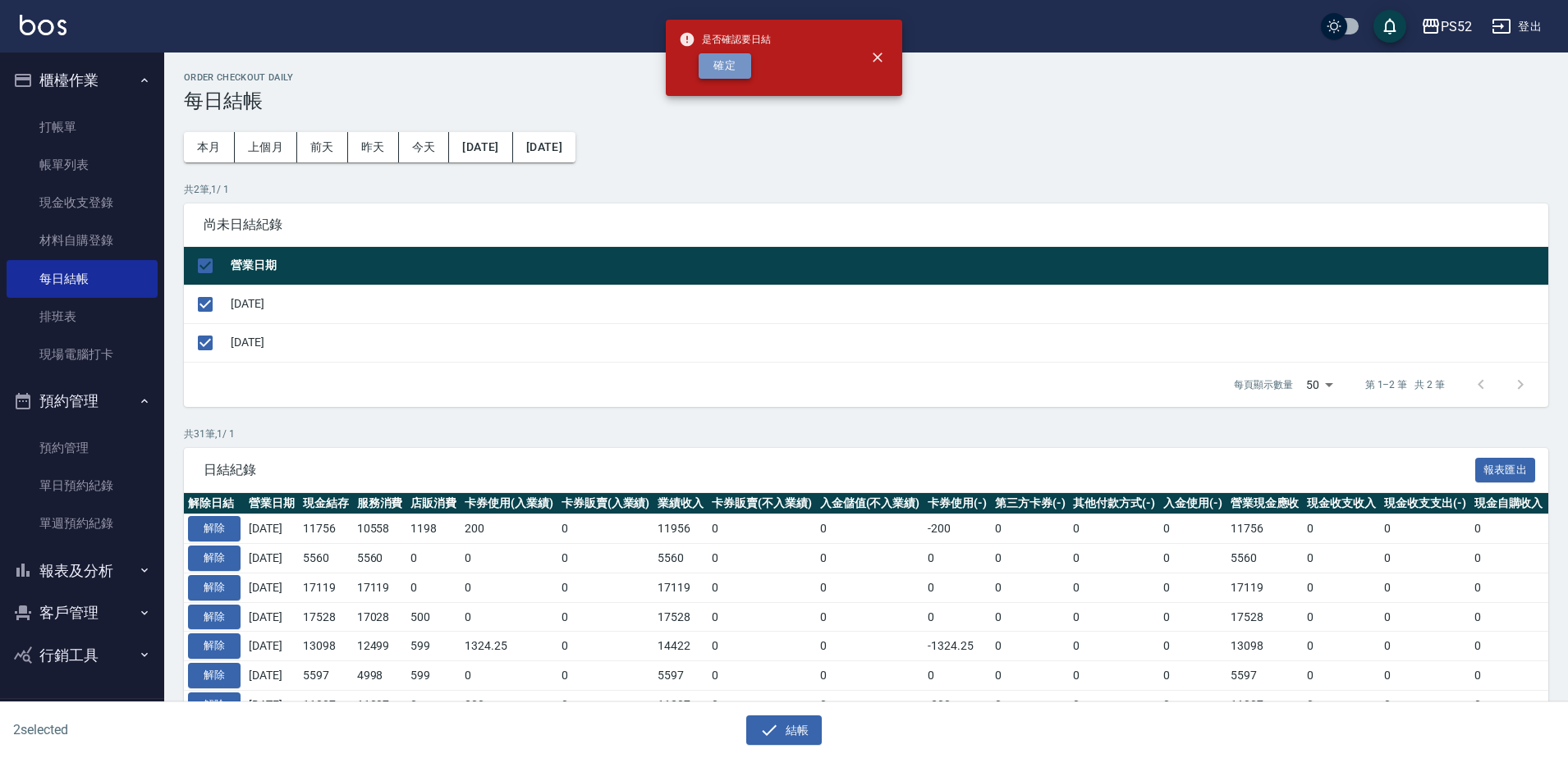
click at [716, 70] on button "確定" at bounding box center [724, 66] width 52 height 26
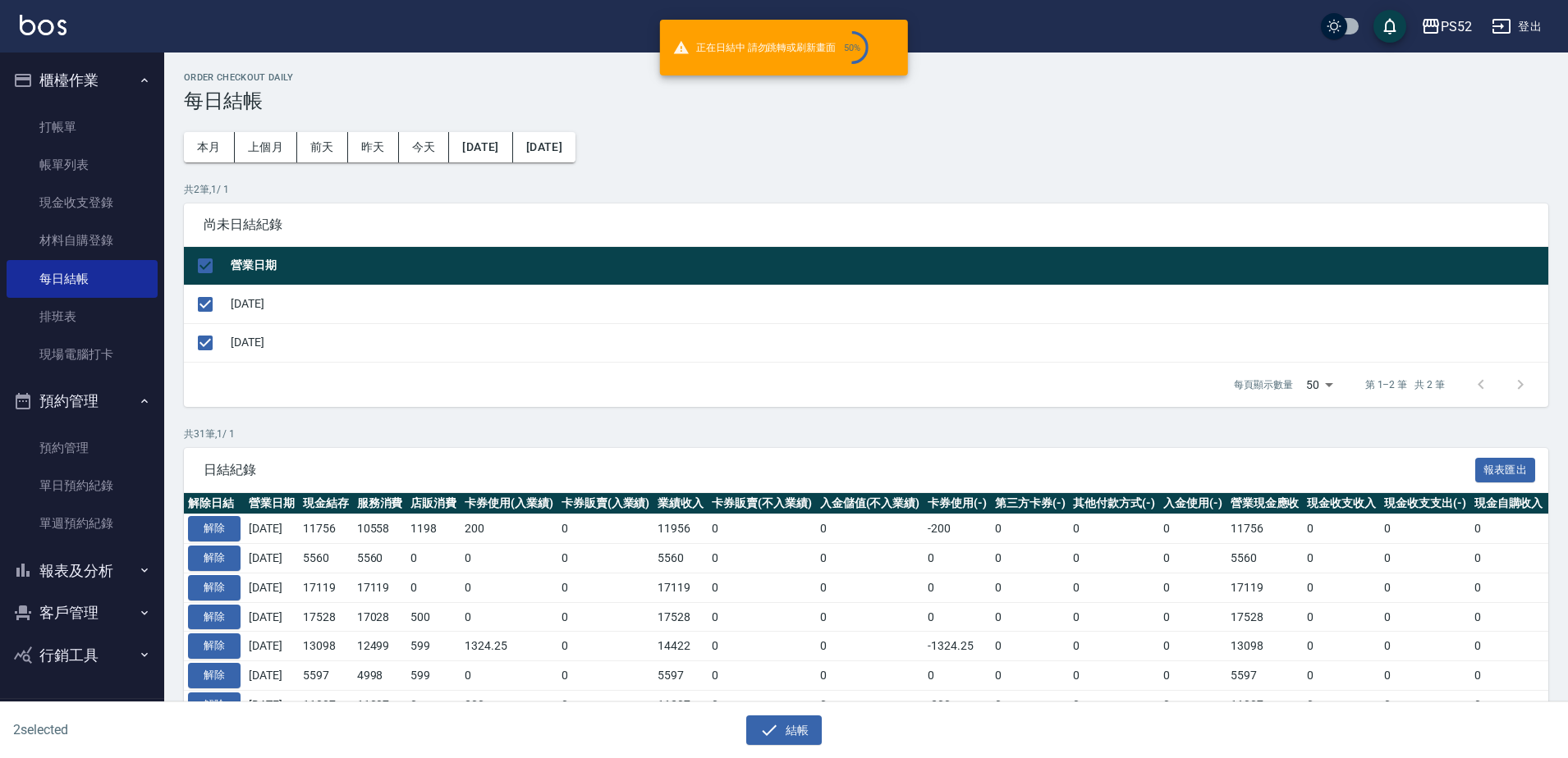
checkbox input "false"
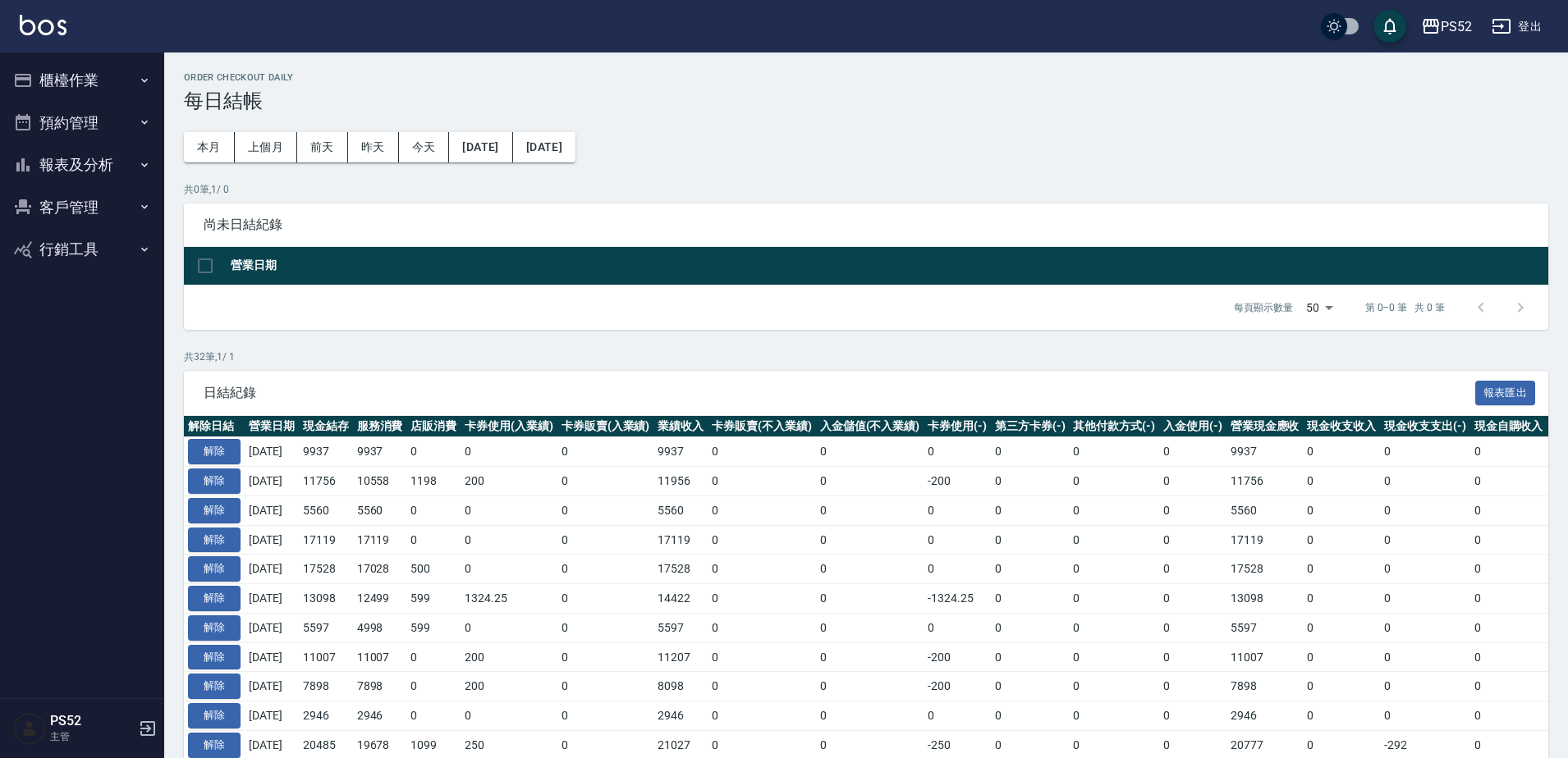
click at [73, 84] on button "櫃檯作業" at bounding box center [82, 80] width 151 height 42
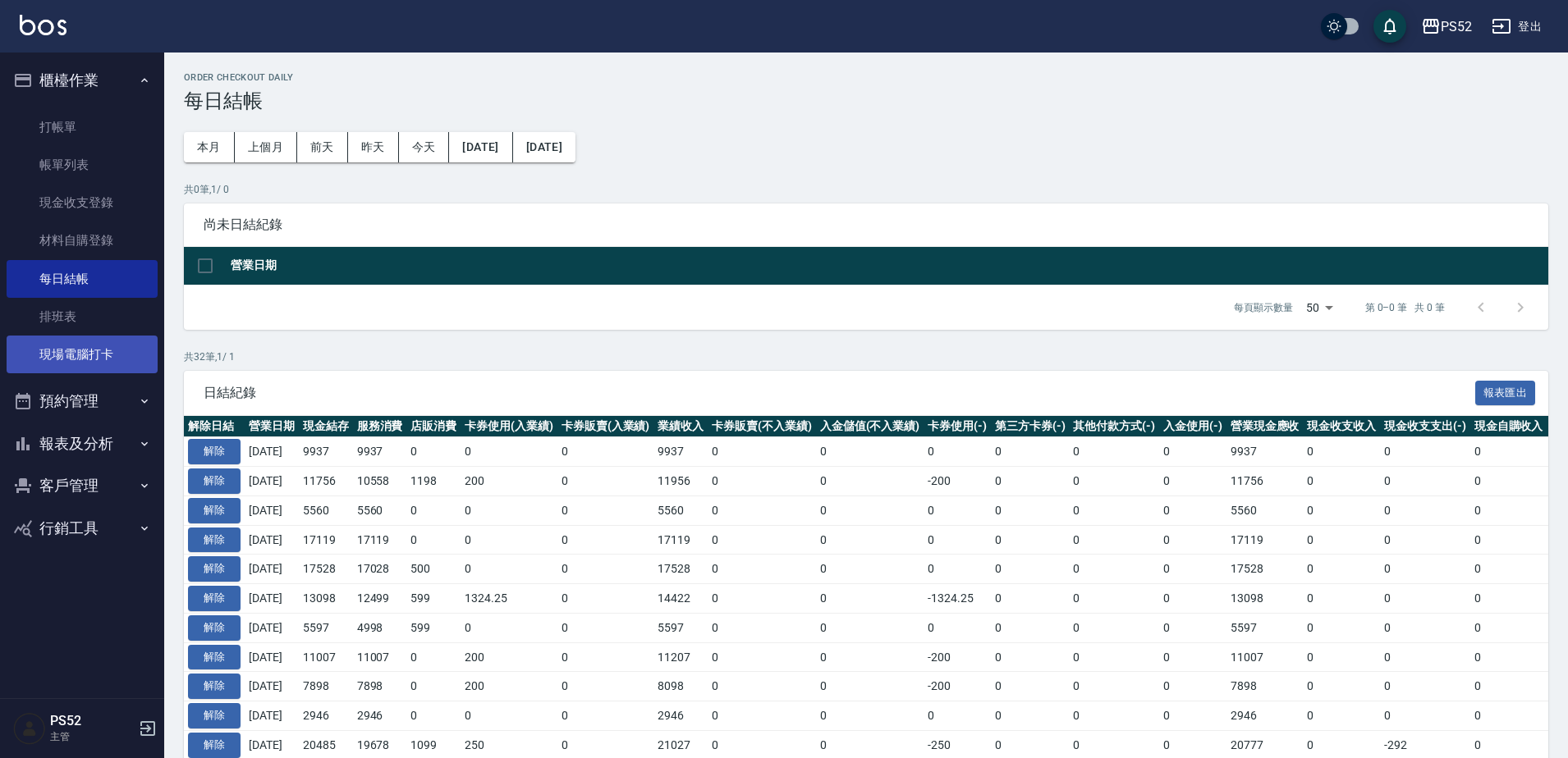
click at [125, 347] on link "現場電腦打卡" at bounding box center [82, 354] width 151 height 37
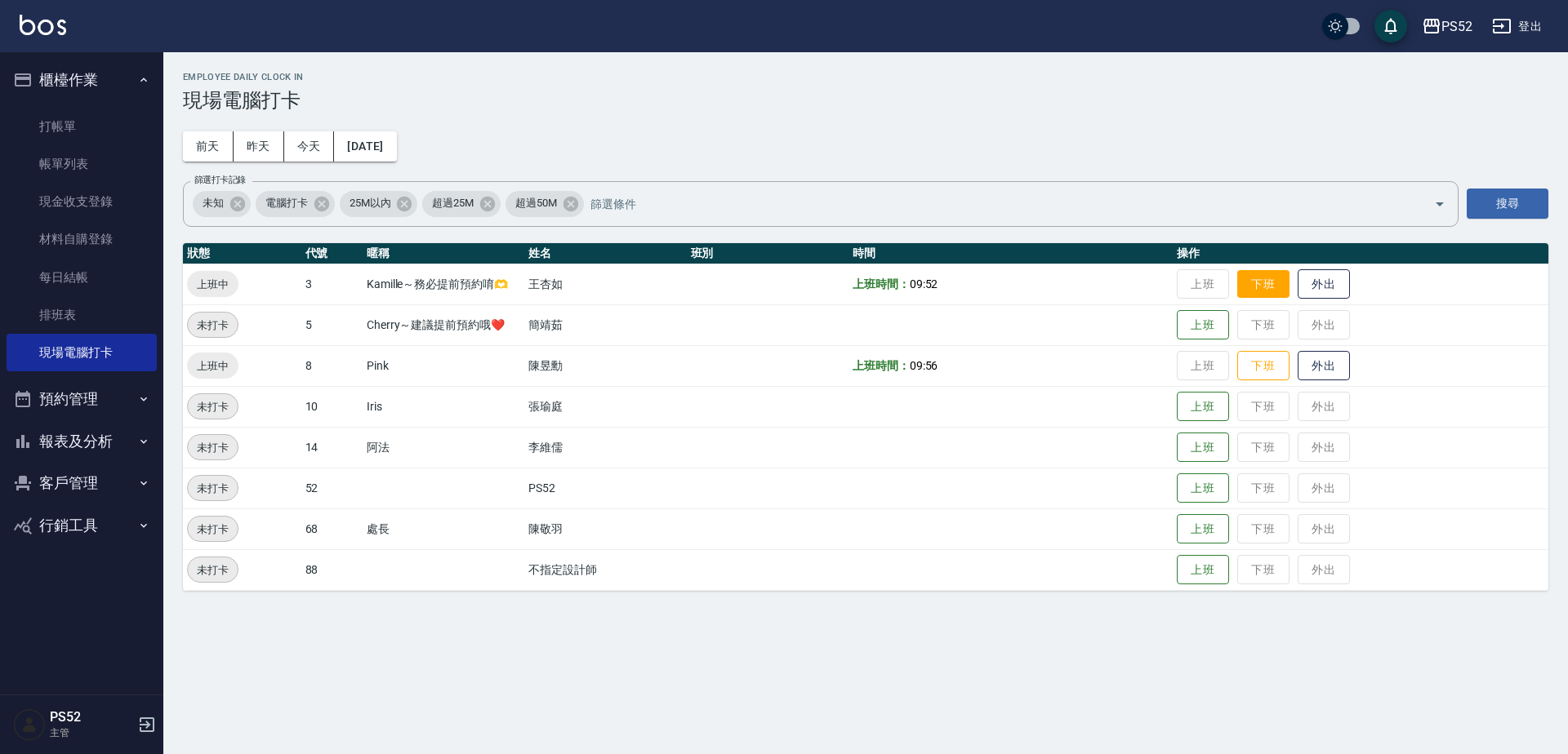
click at [1264, 294] on button "下班" at bounding box center [1262, 284] width 52 height 28
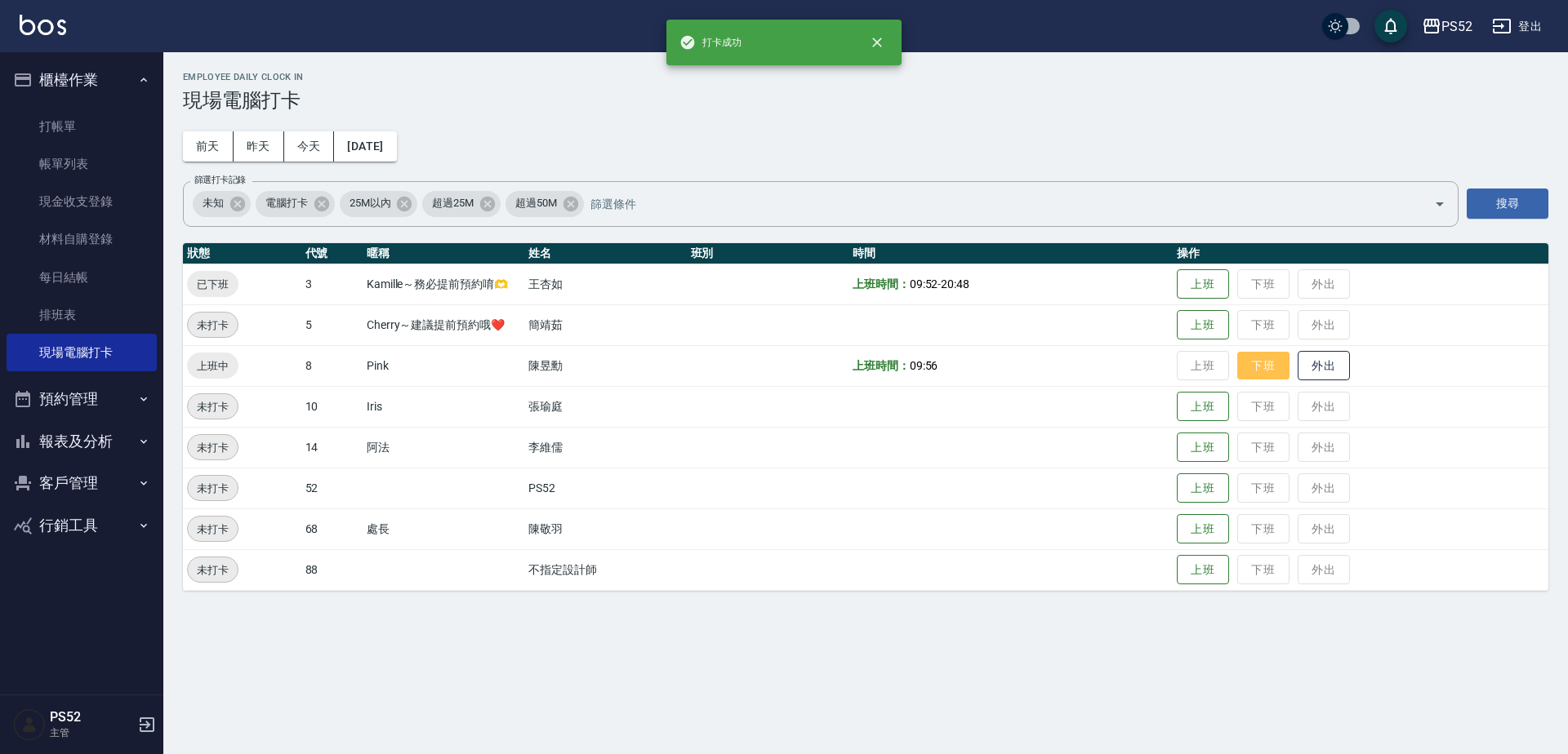
click at [1266, 366] on button "下班" at bounding box center [1262, 365] width 52 height 28
click at [130, 437] on button "報表及分析" at bounding box center [81, 441] width 150 height 42
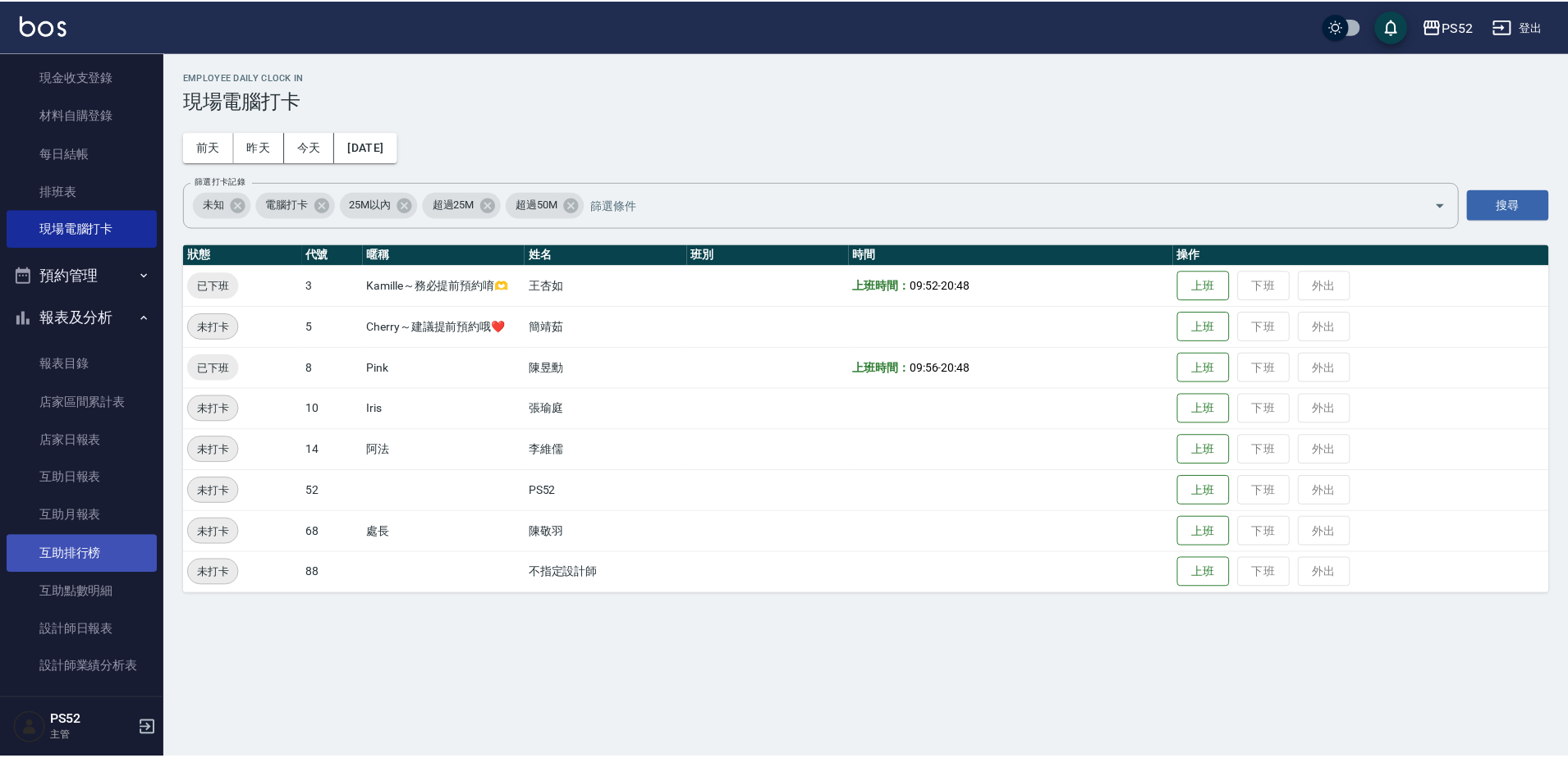
scroll to position [137, 0]
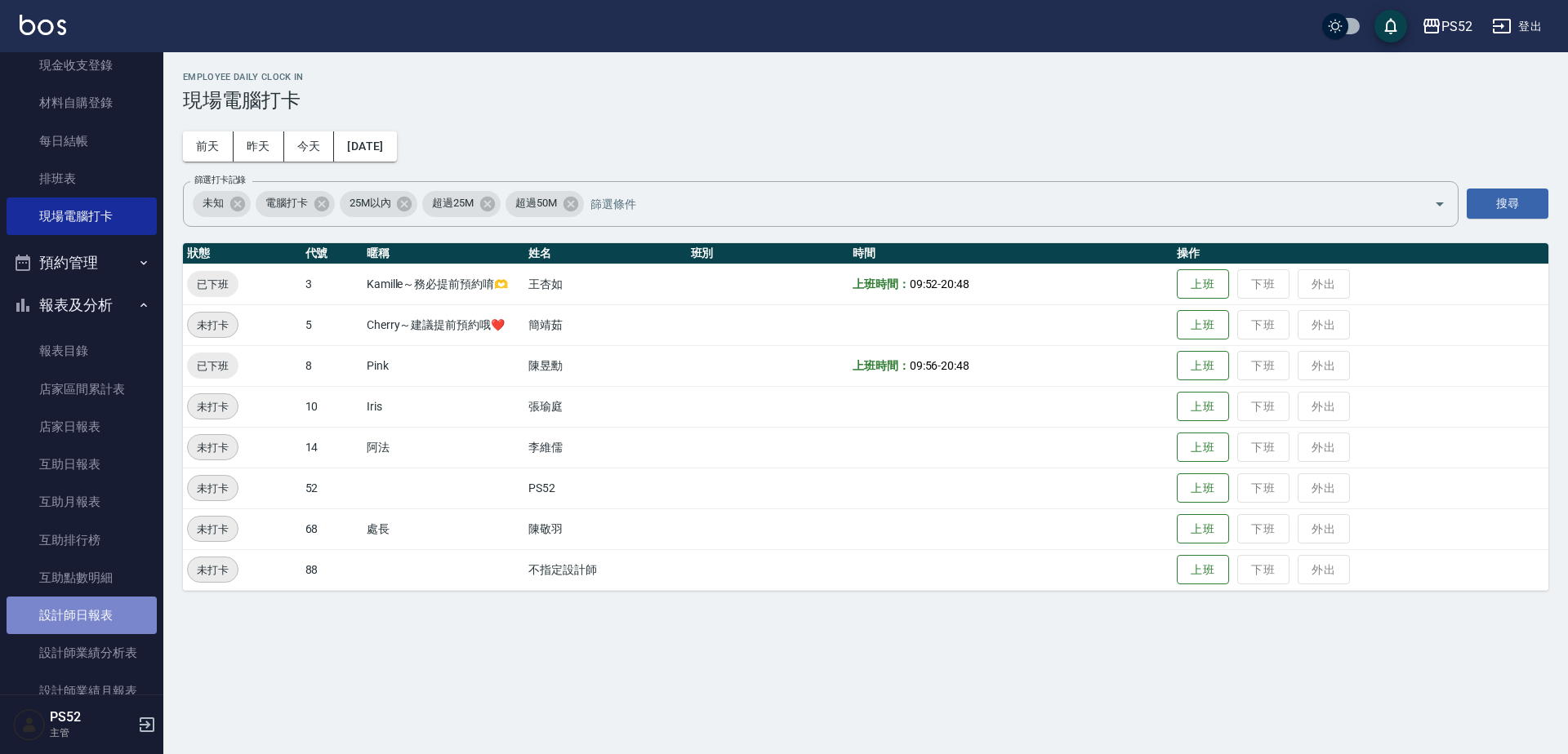
click at [98, 606] on link "設計師日報表" at bounding box center [81, 616] width 150 height 37
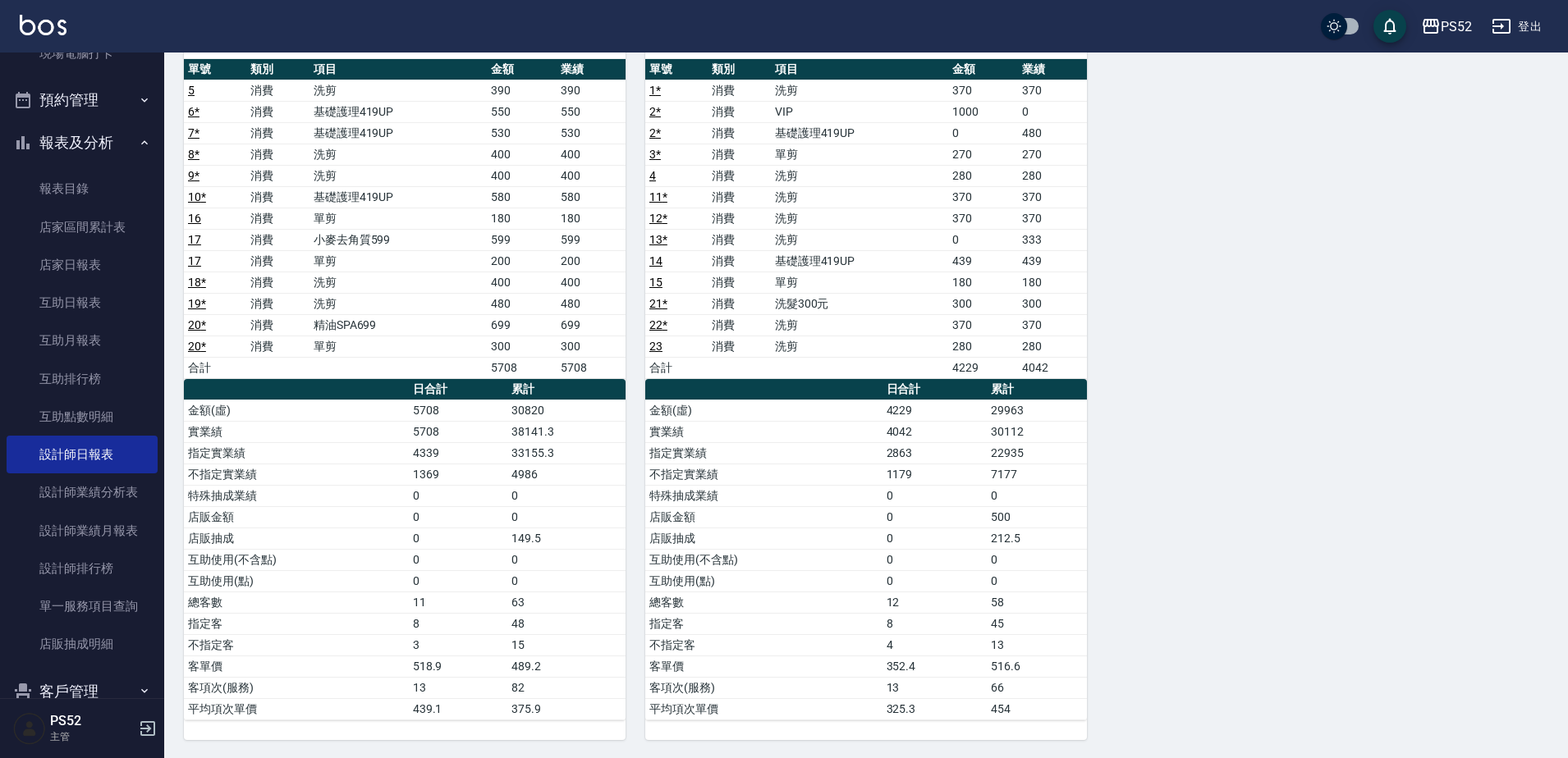
scroll to position [168, 0]
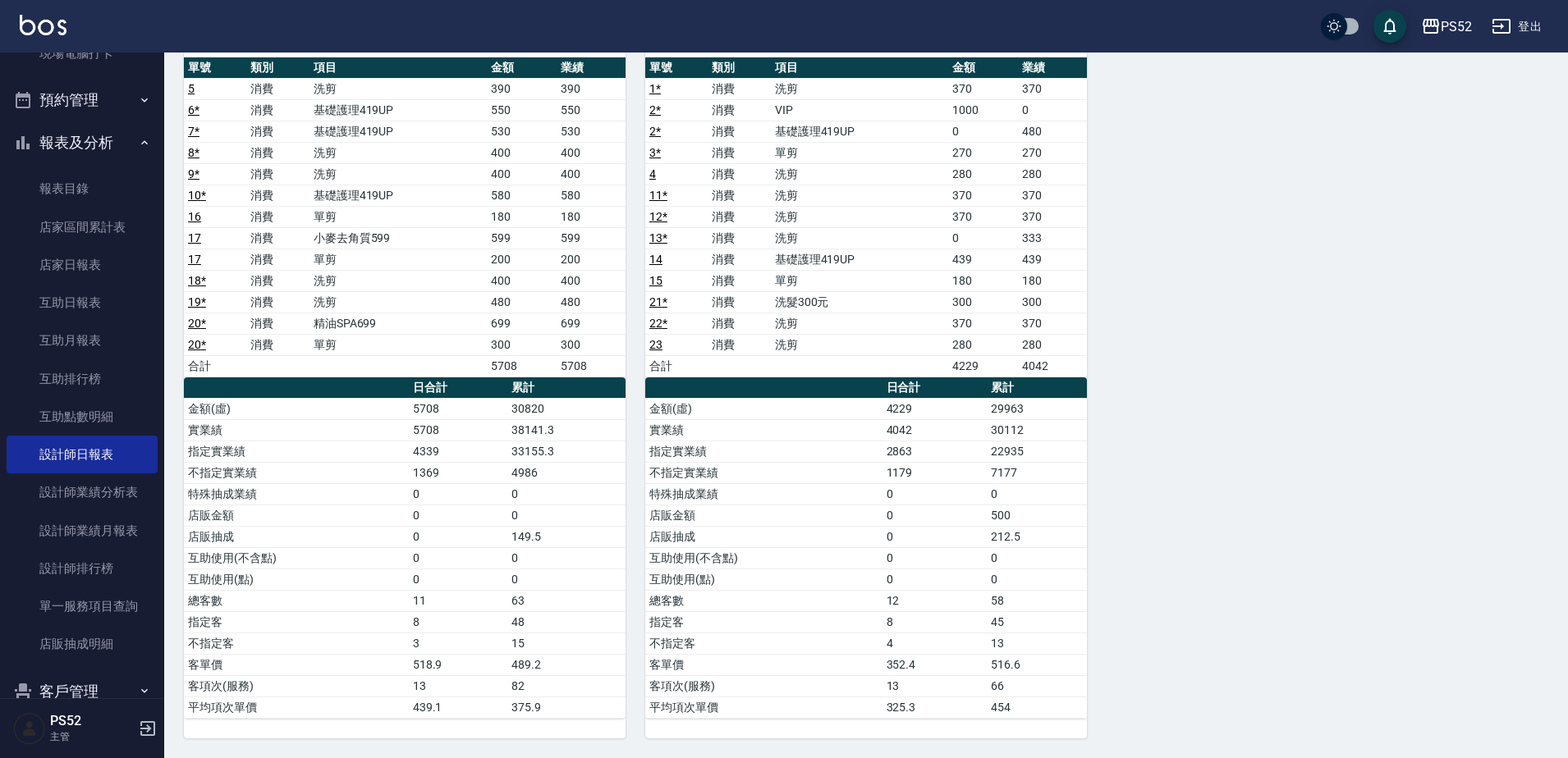
click at [64, 141] on button "報表及分析" at bounding box center [82, 142] width 151 height 42
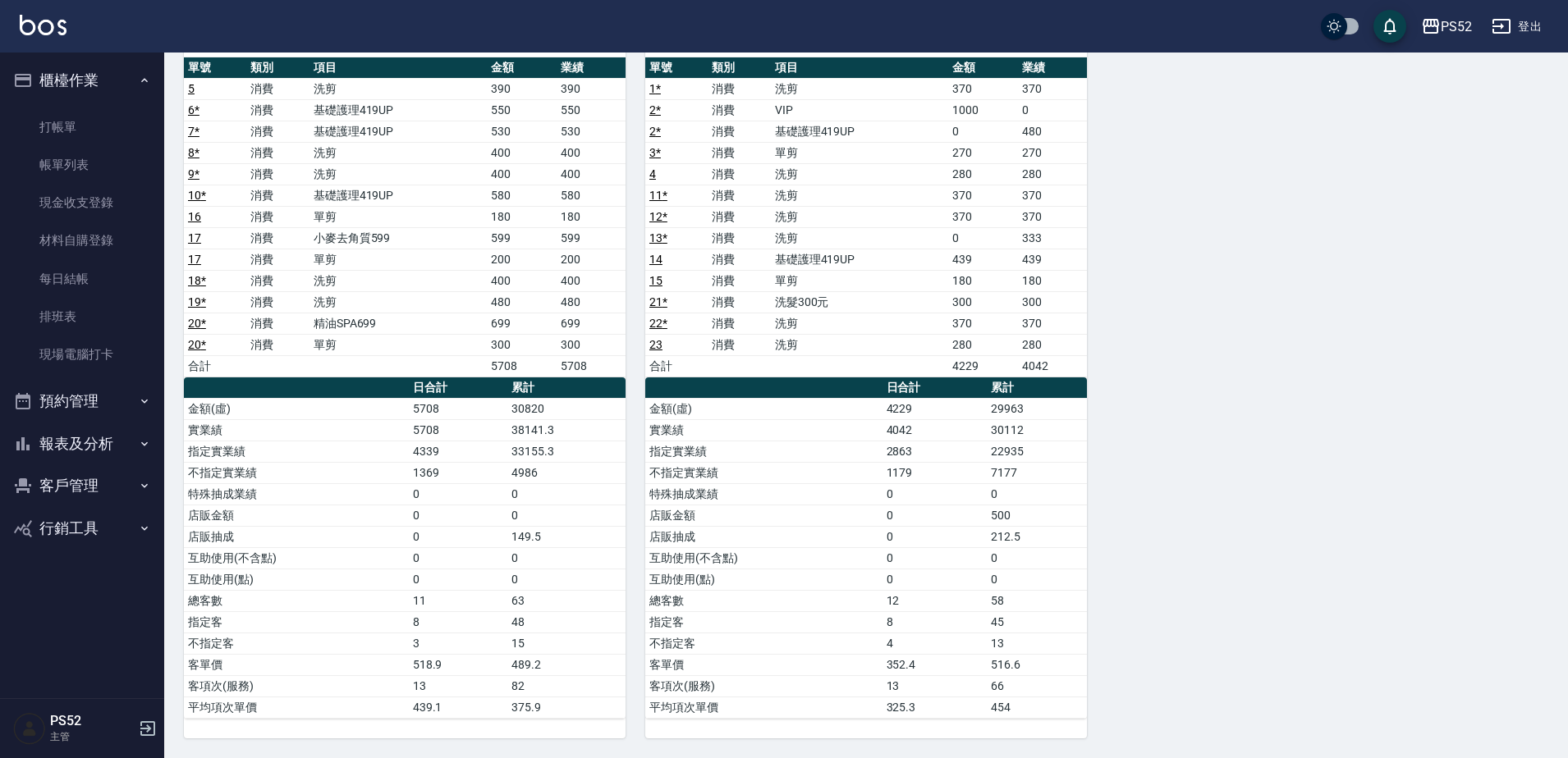
scroll to position [0, 0]
click at [110, 288] on link "每日結帳" at bounding box center [82, 279] width 151 height 37
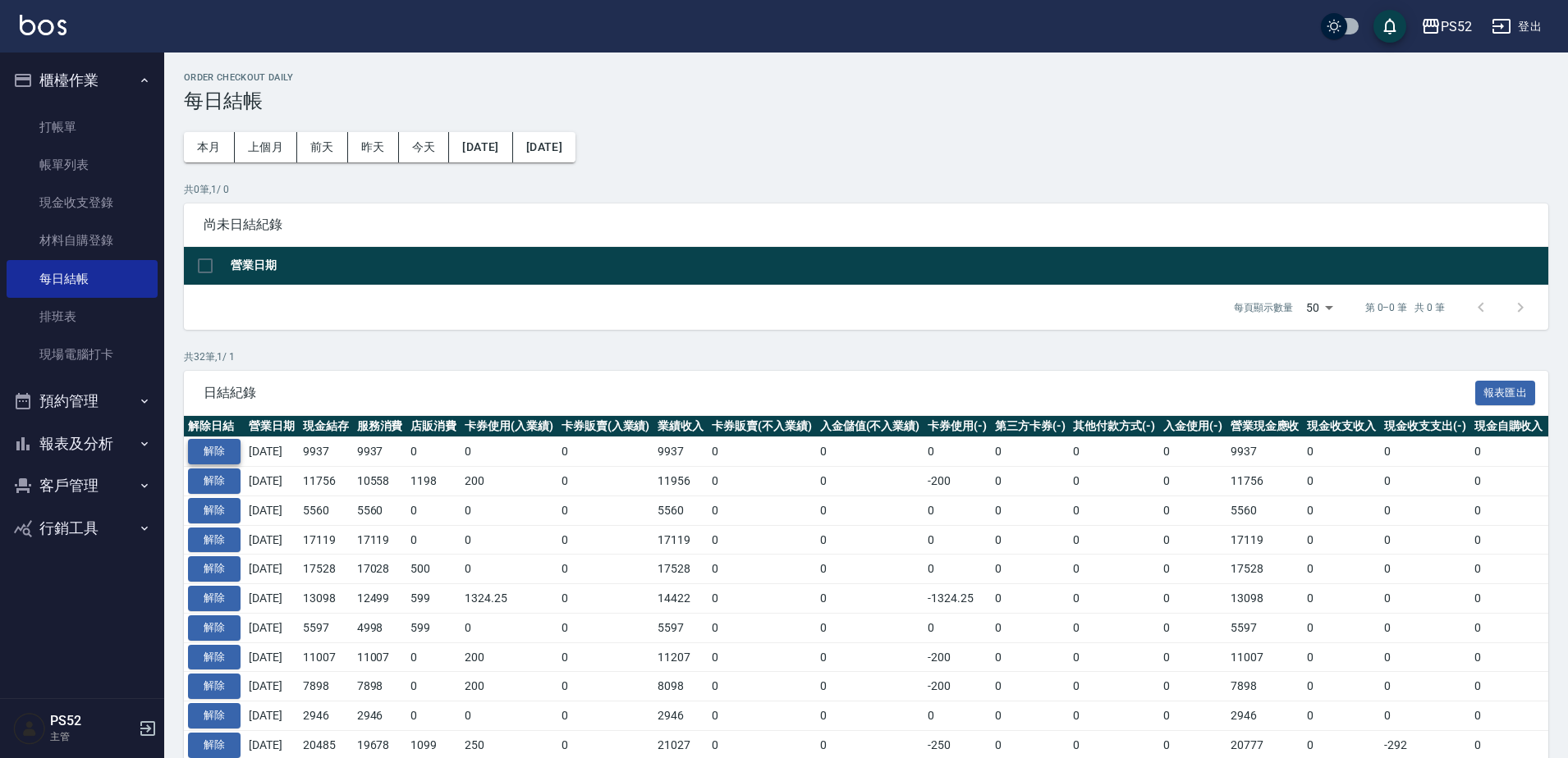
click at [225, 452] on button "解除" at bounding box center [214, 452] width 52 height 26
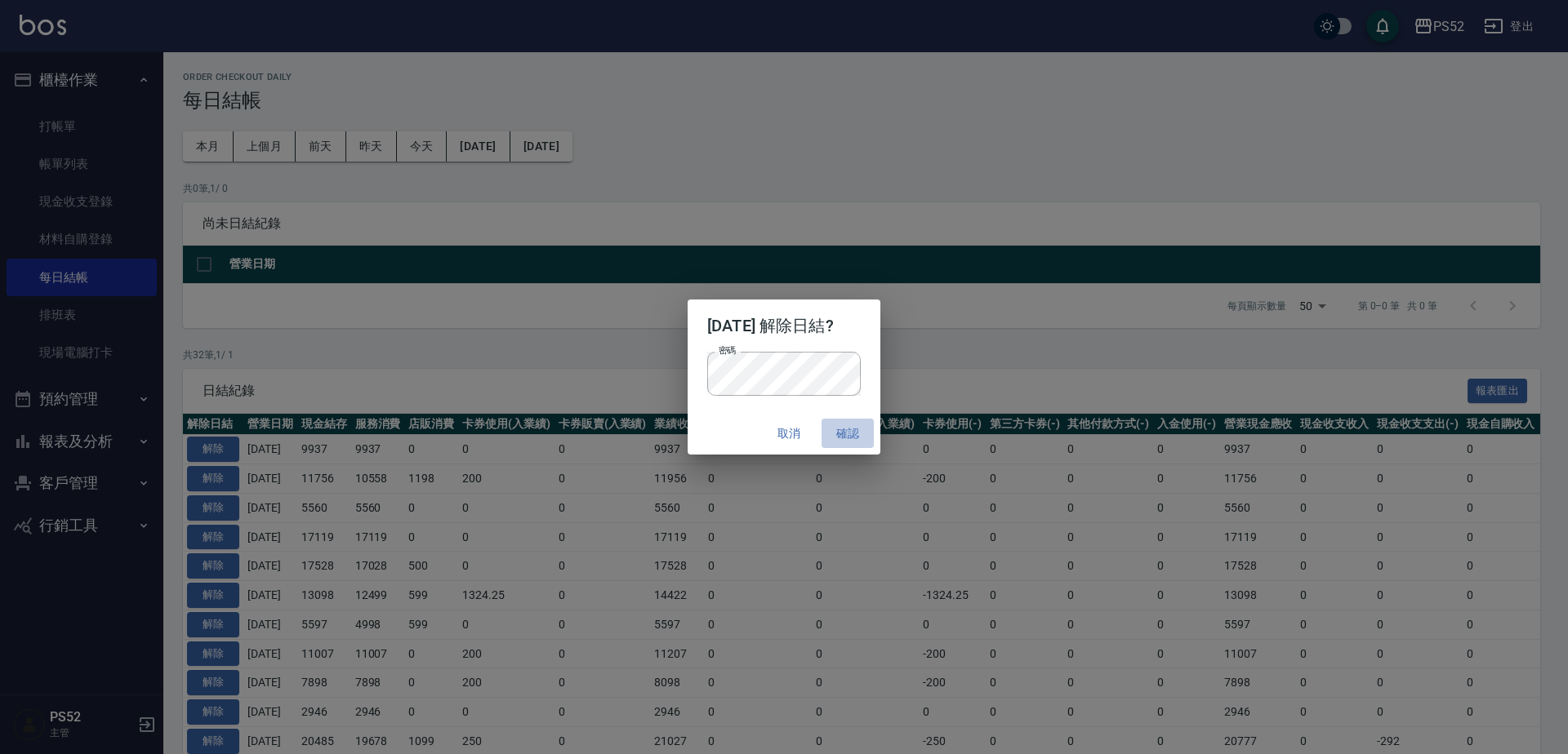
click at [858, 435] on button "確認" at bounding box center [847, 434] width 52 height 30
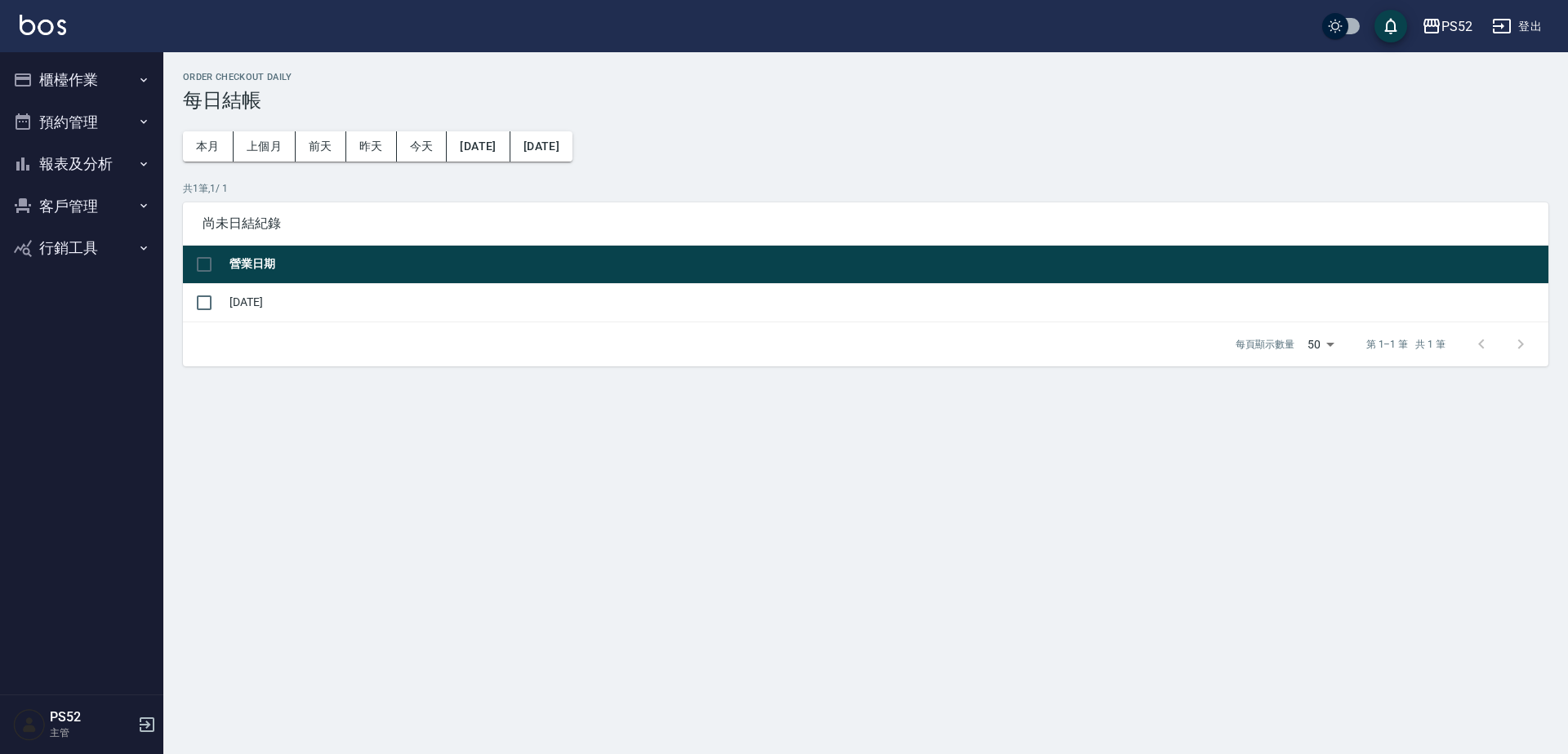
click at [91, 84] on button "櫃檯作業" at bounding box center [81, 79] width 150 height 42
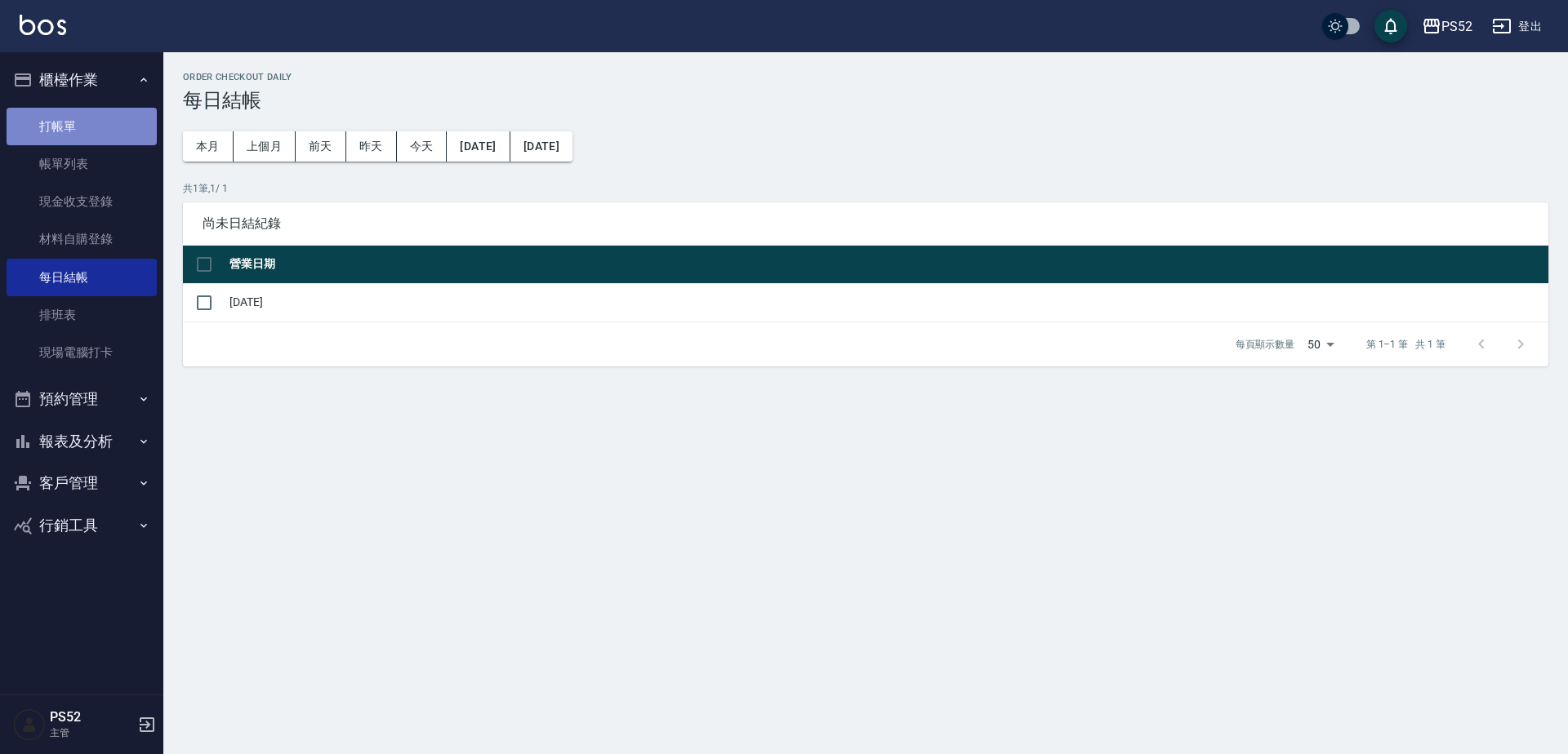
click at [79, 125] on link "打帳單" at bounding box center [81, 126] width 150 height 37
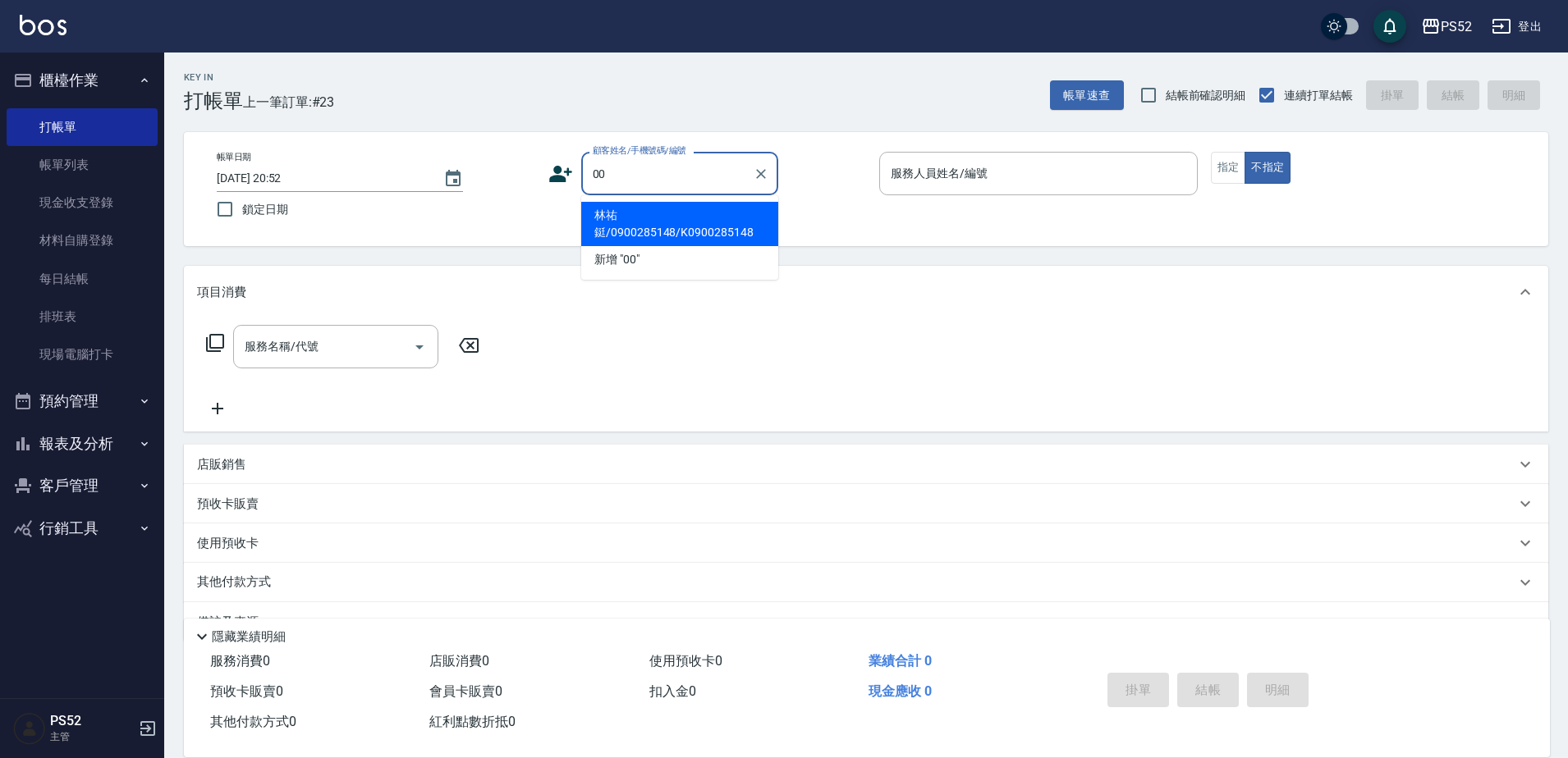
type input "林祐鋌/0900285148/K0900285148"
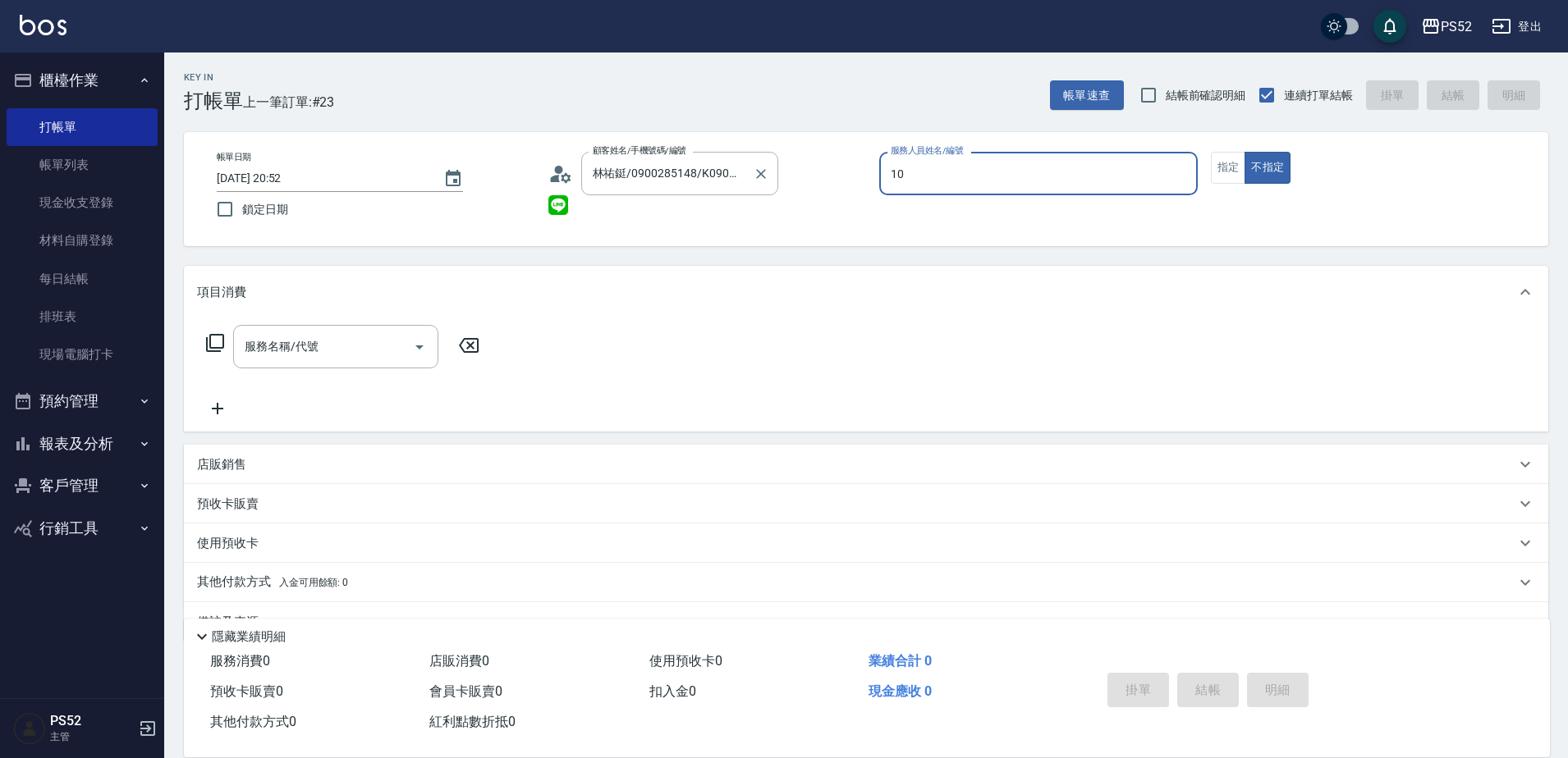
type input "10"
type button "false"
type input "無名氏/00/PS00"
type input "Iris-10"
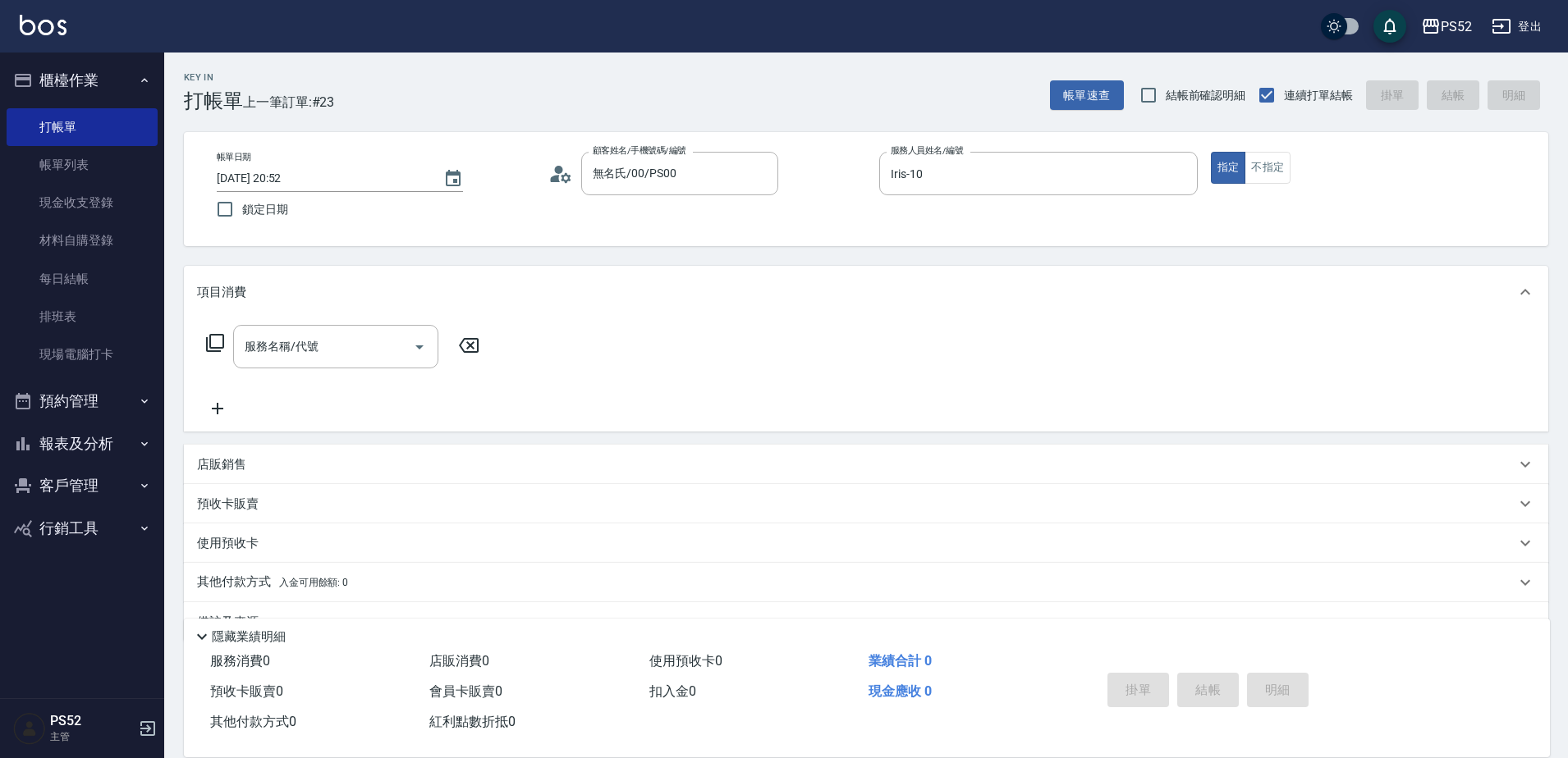
drag, startPoint x: 319, startPoint y: 462, endPoint x: 313, endPoint y: 448, distance: 15.2
click at [321, 462] on div "店販銷售" at bounding box center [855, 466] width 1318 height 18
type input "Iris-10"
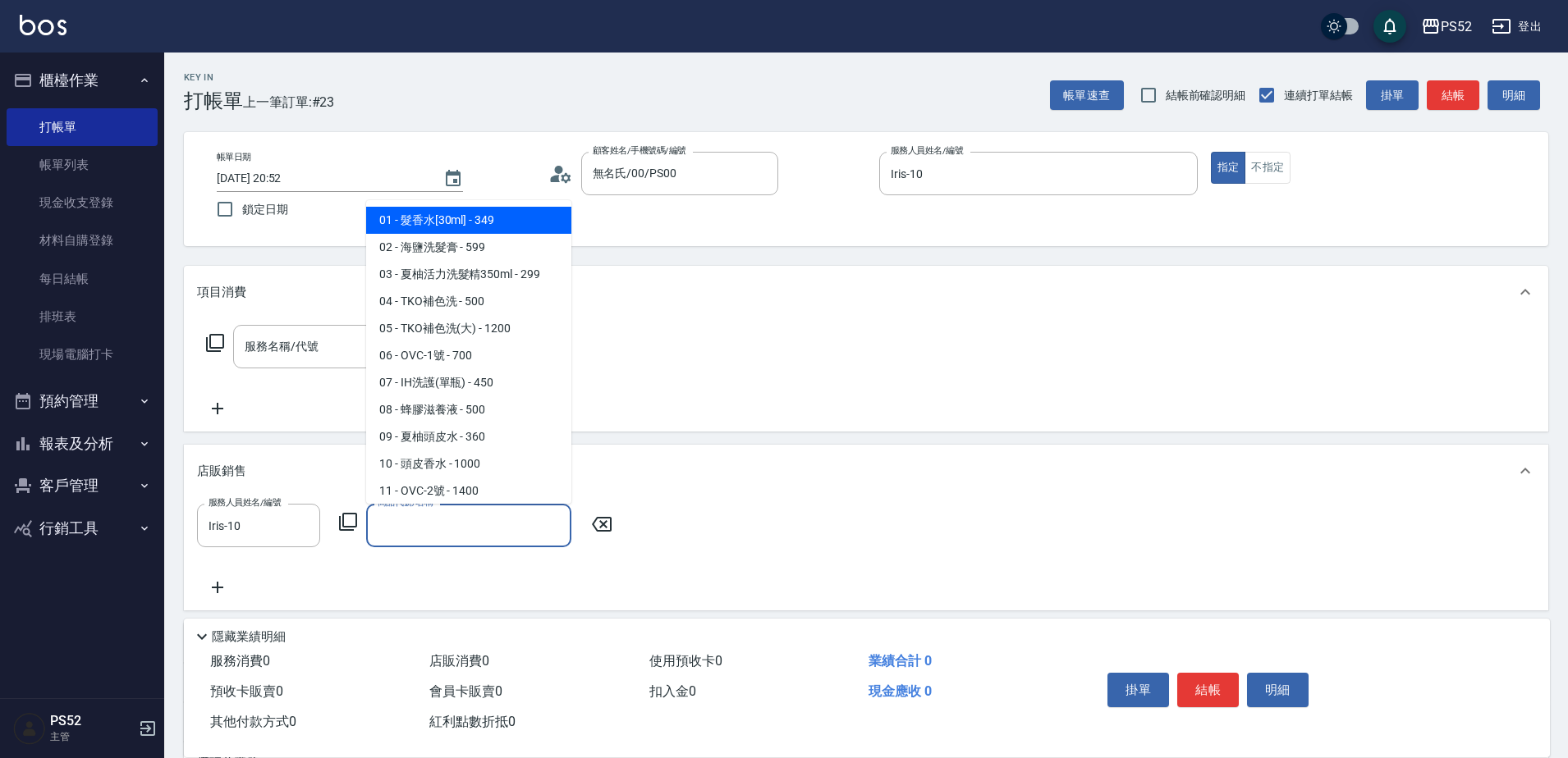
click at [436, 537] on input "商品代號/名稱" at bounding box center [468, 525] width 190 height 29
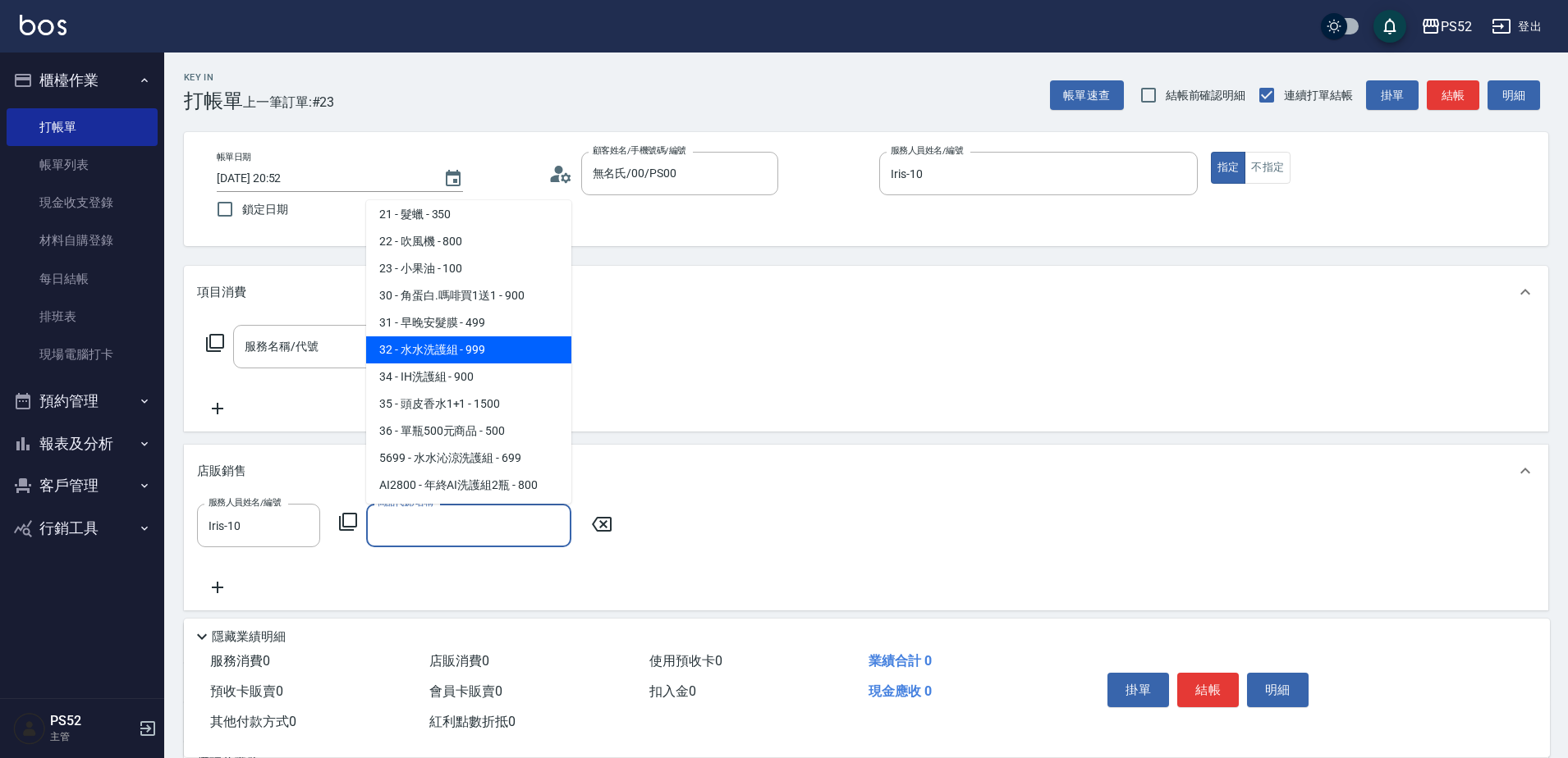
scroll to position [547, 0]
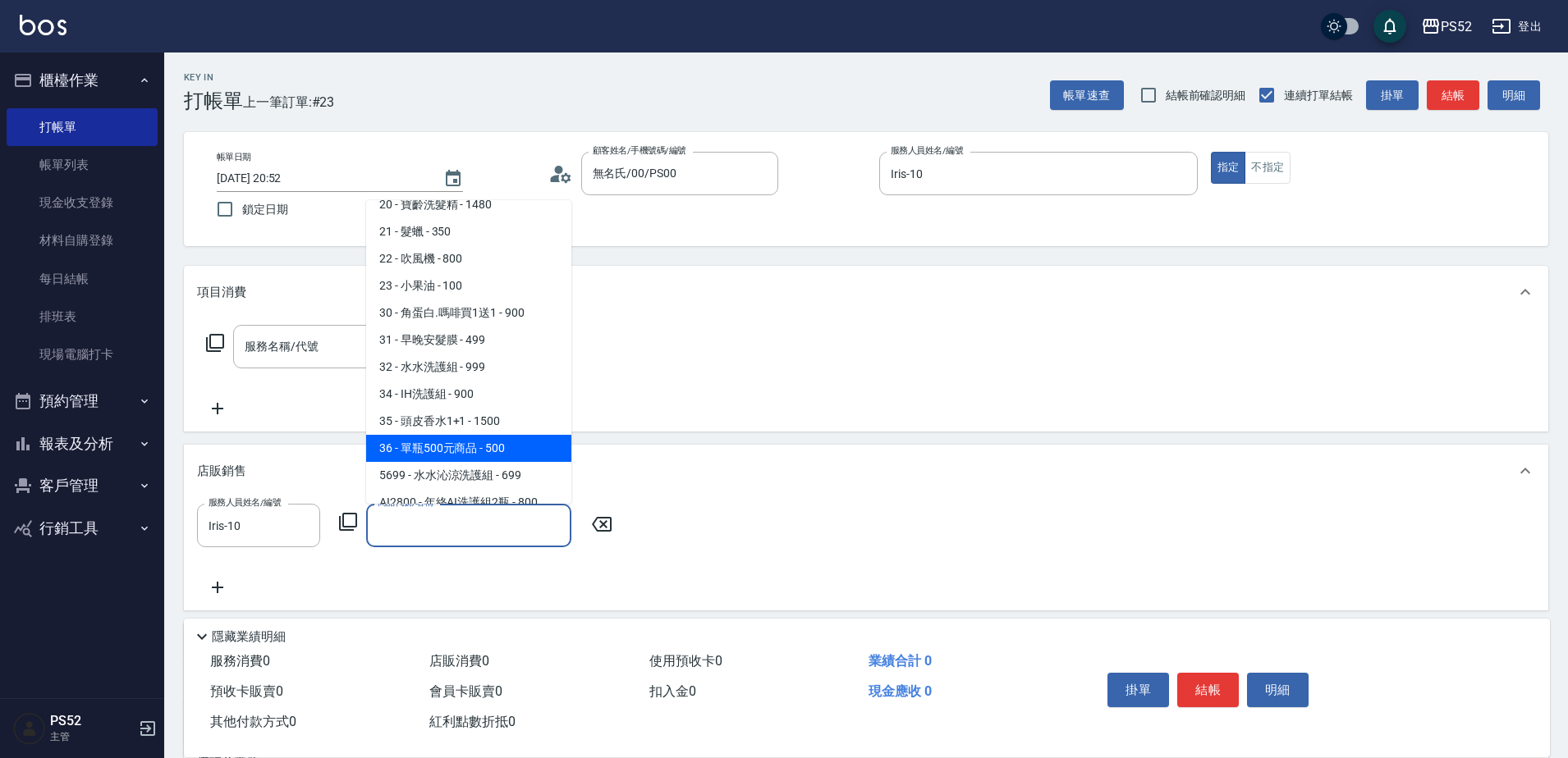
click at [484, 435] on span "36 - 單瓶500元商品 - 500" at bounding box center [469, 449] width 205 height 28
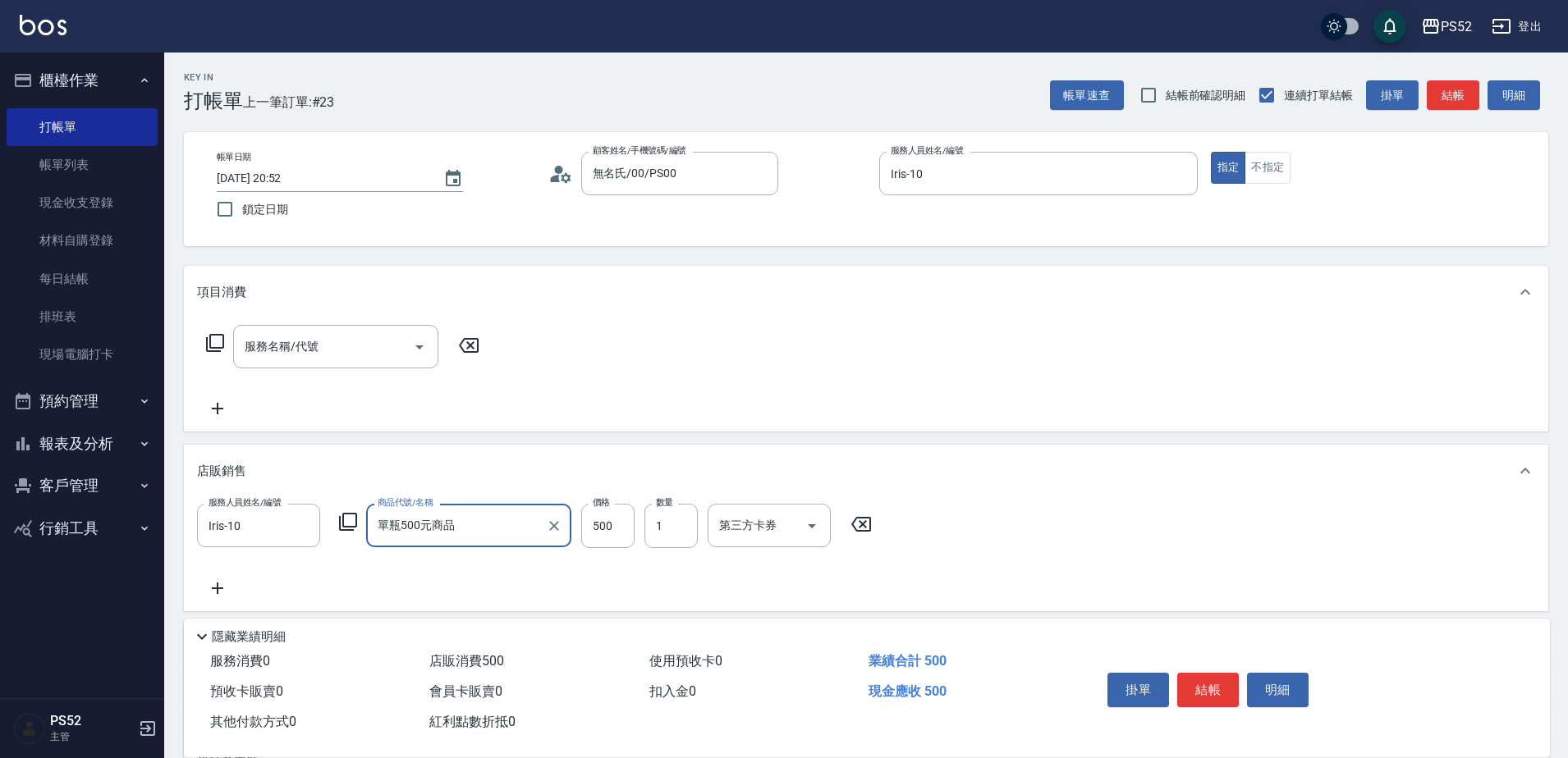
type input "單瓶500元商品"
click at [1217, 679] on button "結帳" at bounding box center [1208, 690] width 62 height 34
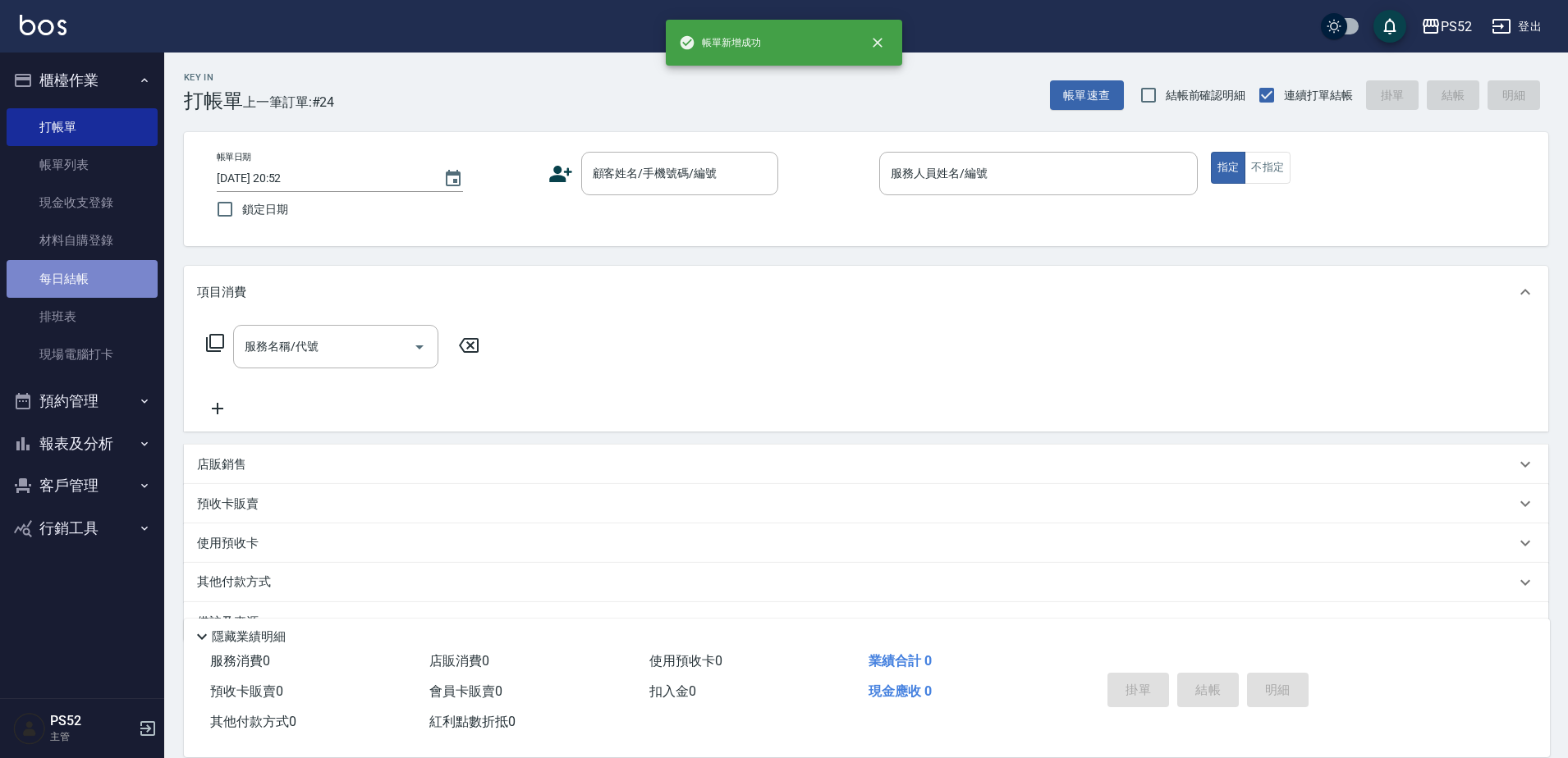
click at [94, 275] on link "每日結帳" at bounding box center [82, 279] width 151 height 37
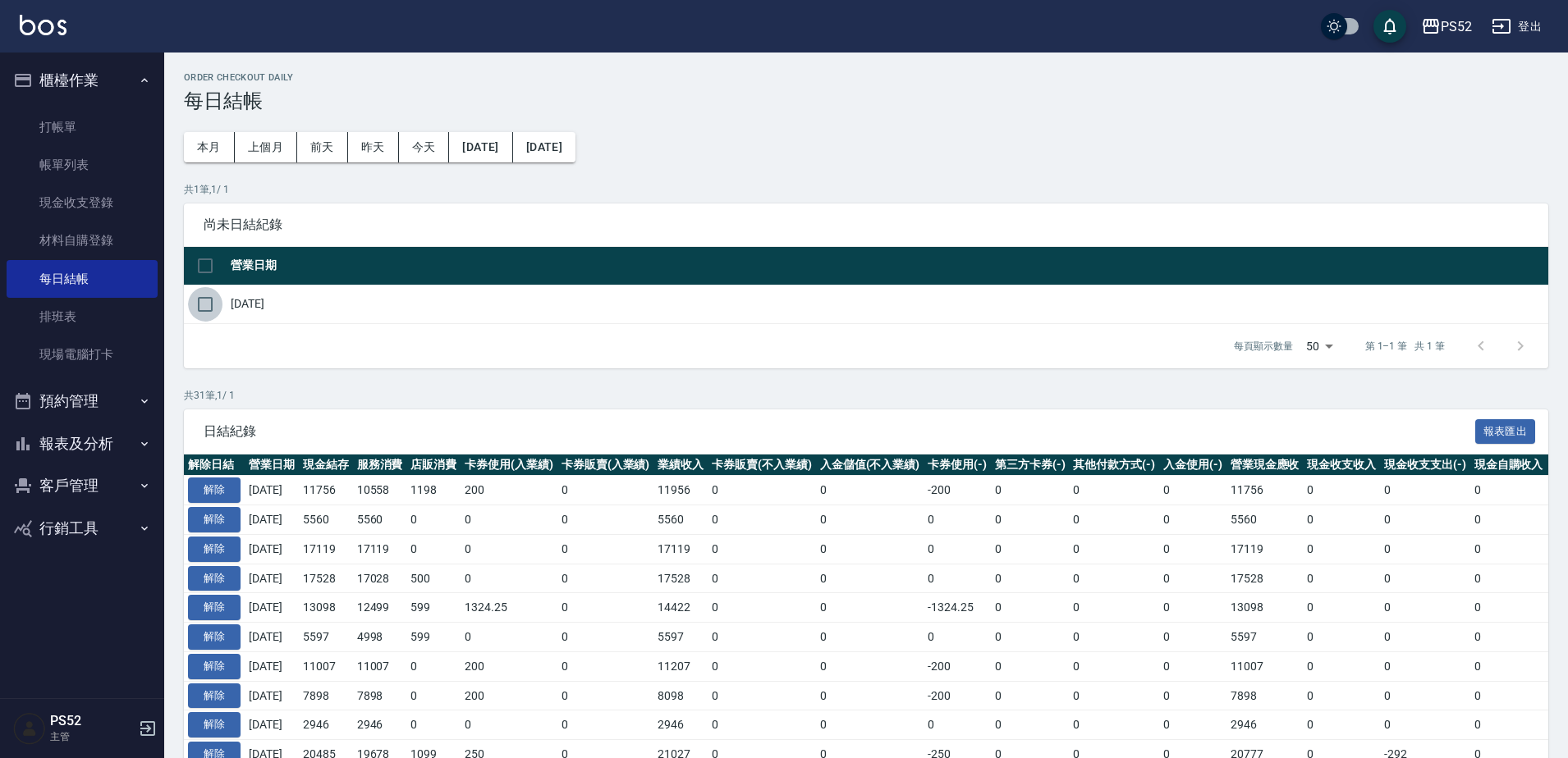
click at [202, 309] on input "checkbox" at bounding box center [205, 304] width 34 height 34
checkbox input "true"
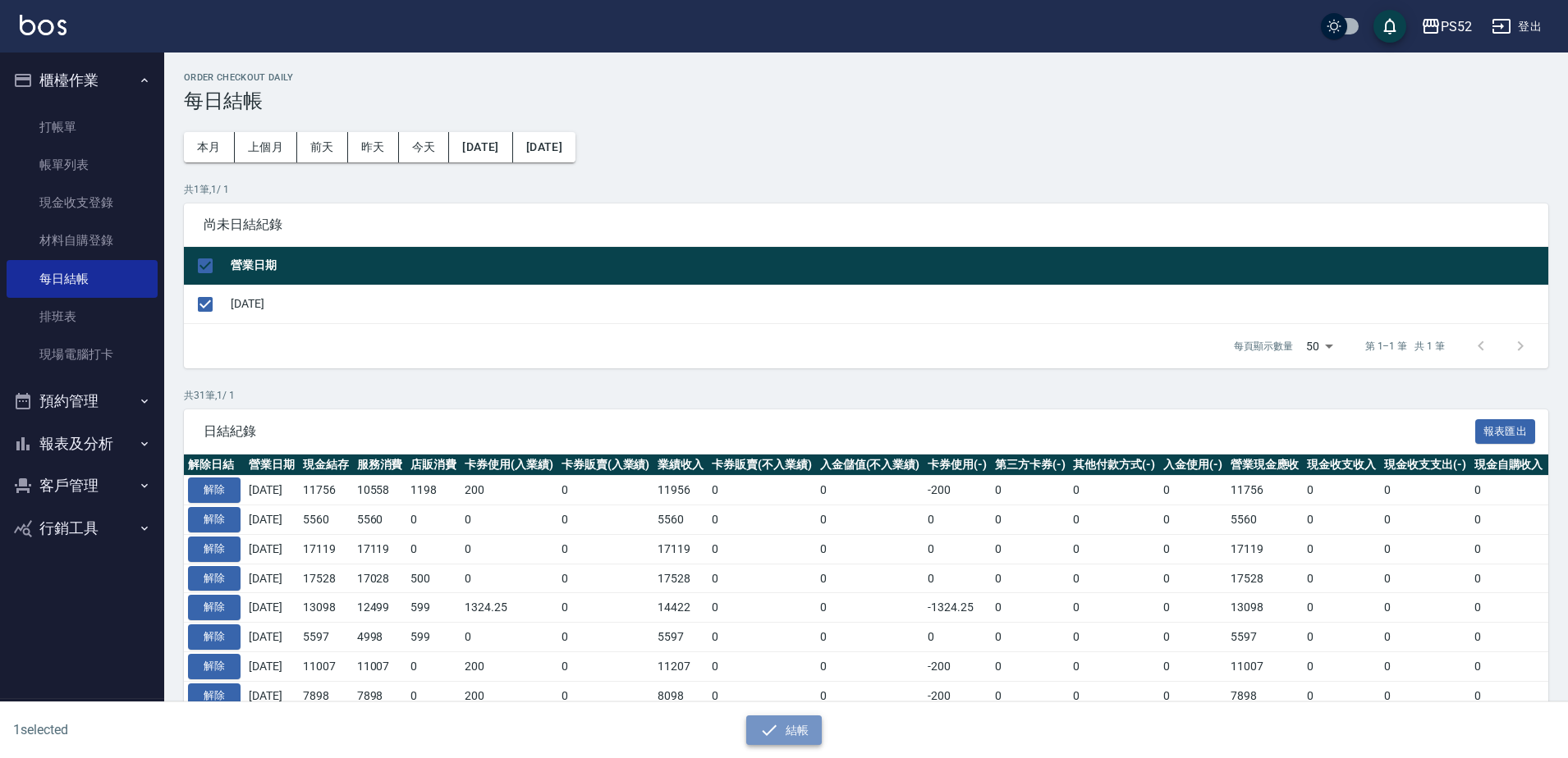
click at [791, 737] on button "結帳" at bounding box center [784, 730] width 77 height 31
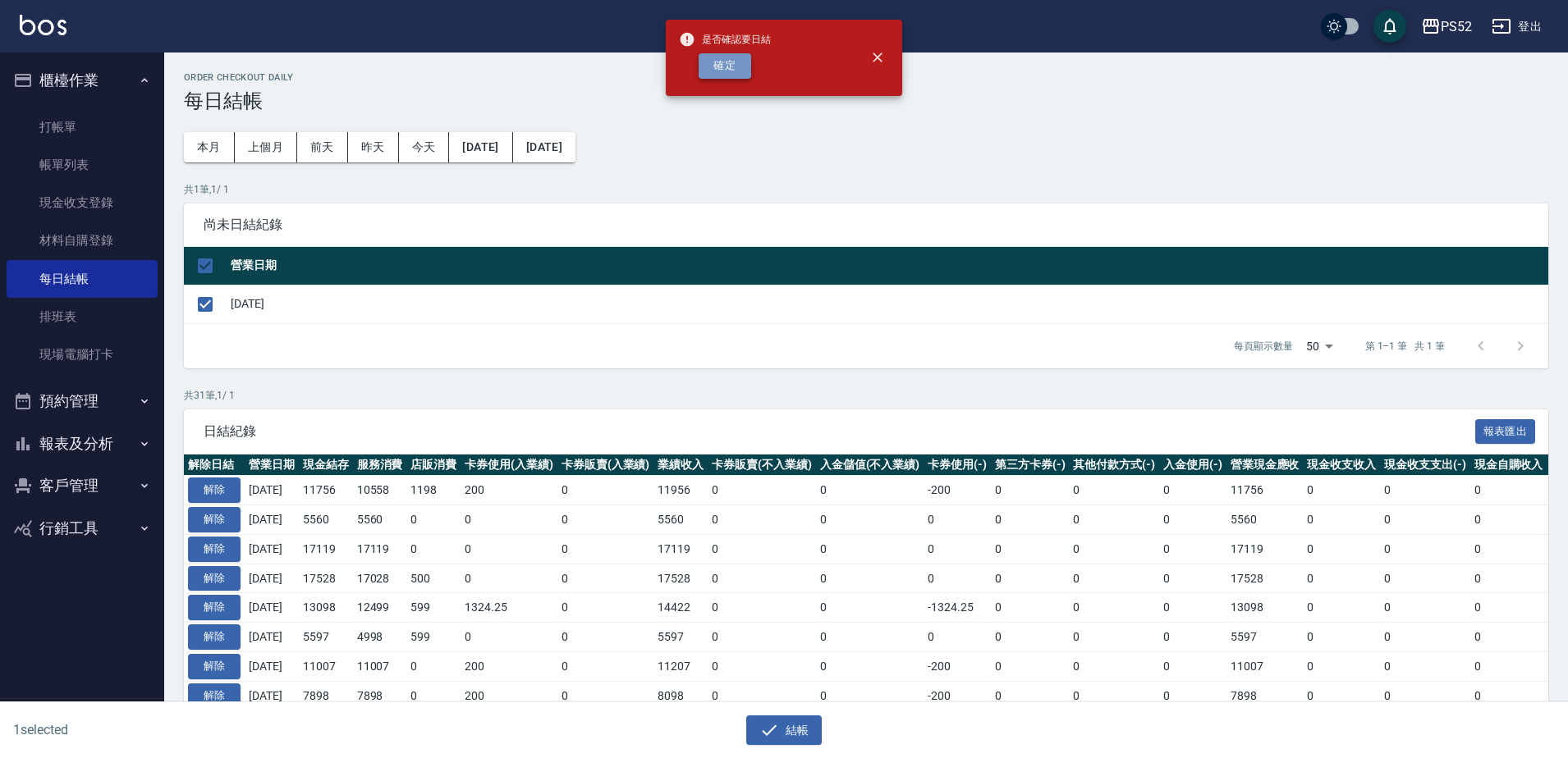
click at [709, 71] on button "確定" at bounding box center [724, 66] width 52 height 26
checkbox input "false"
